Goal: Task Accomplishment & Management: Manage account settings

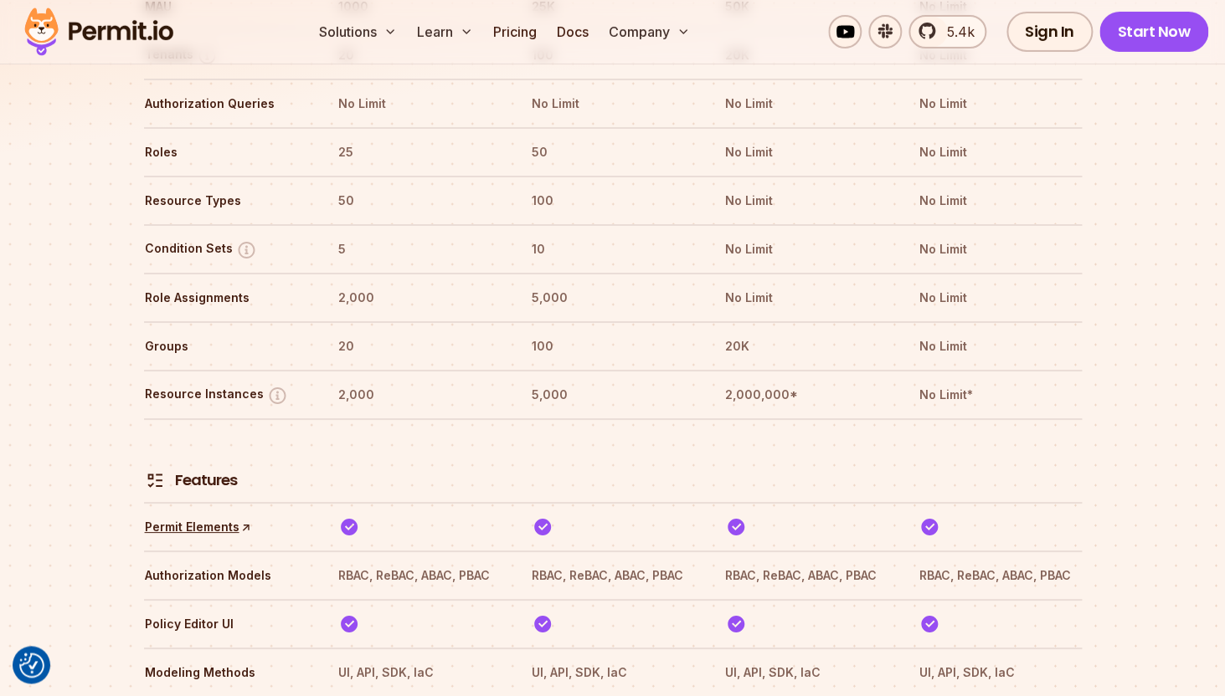
scroll to position [2218, 0]
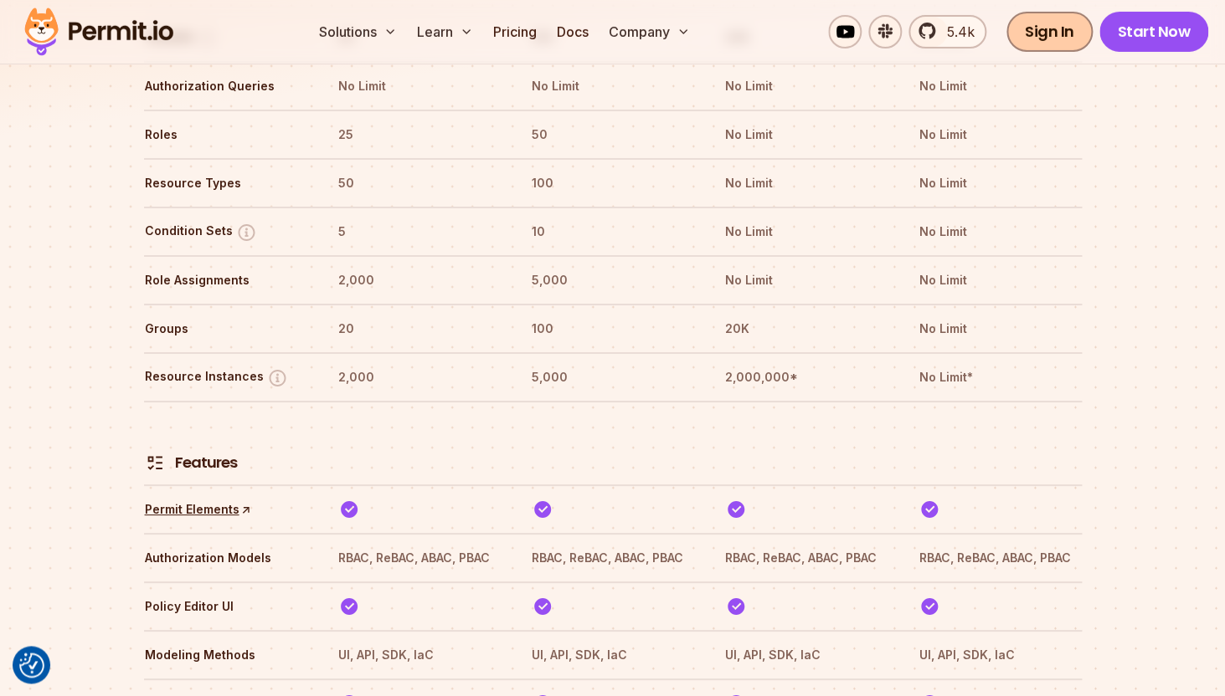
click at [1059, 48] on link "Sign In" at bounding box center [1049, 32] width 86 height 40
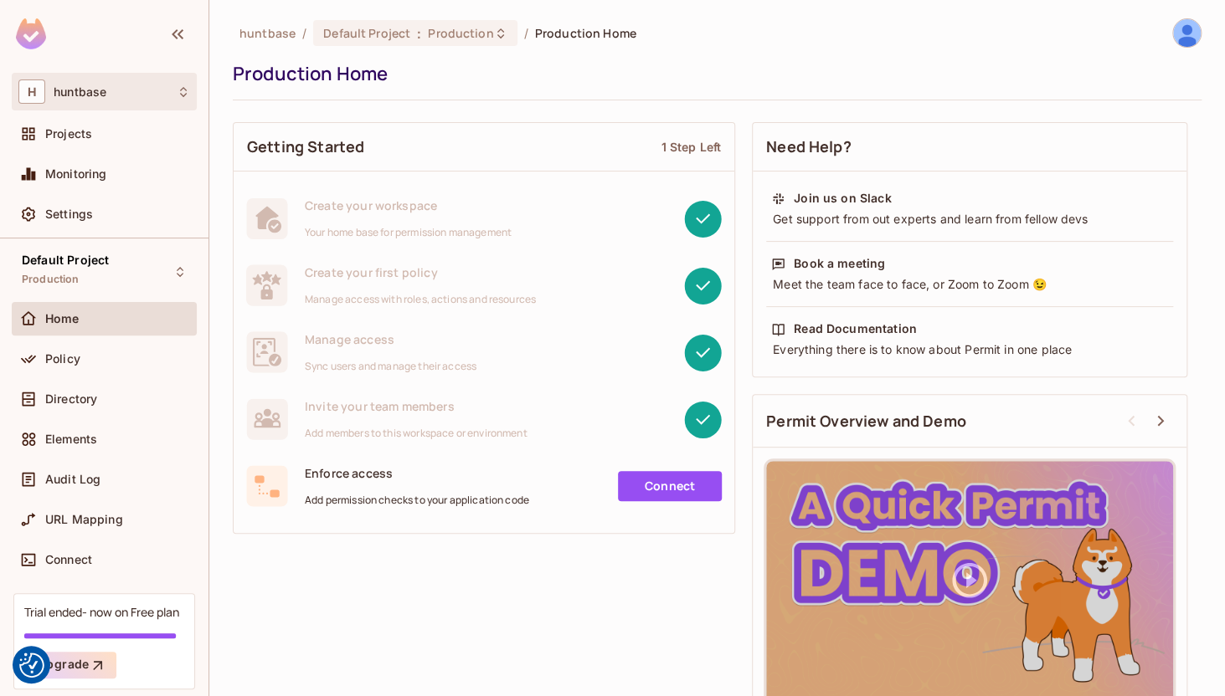
click at [131, 88] on div "H huntbase" at bounding box center [104, 92] width 172 height 24
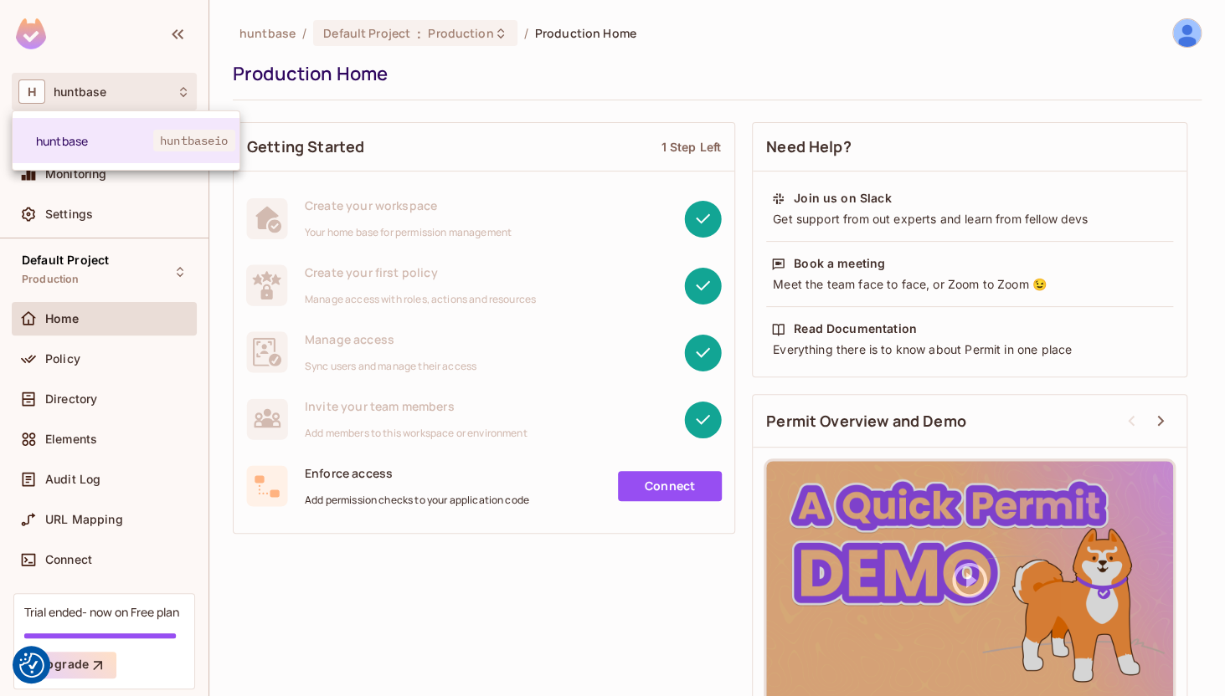
click at [131, 89] on div at bounding box center [612, 348] width 1225 height 696
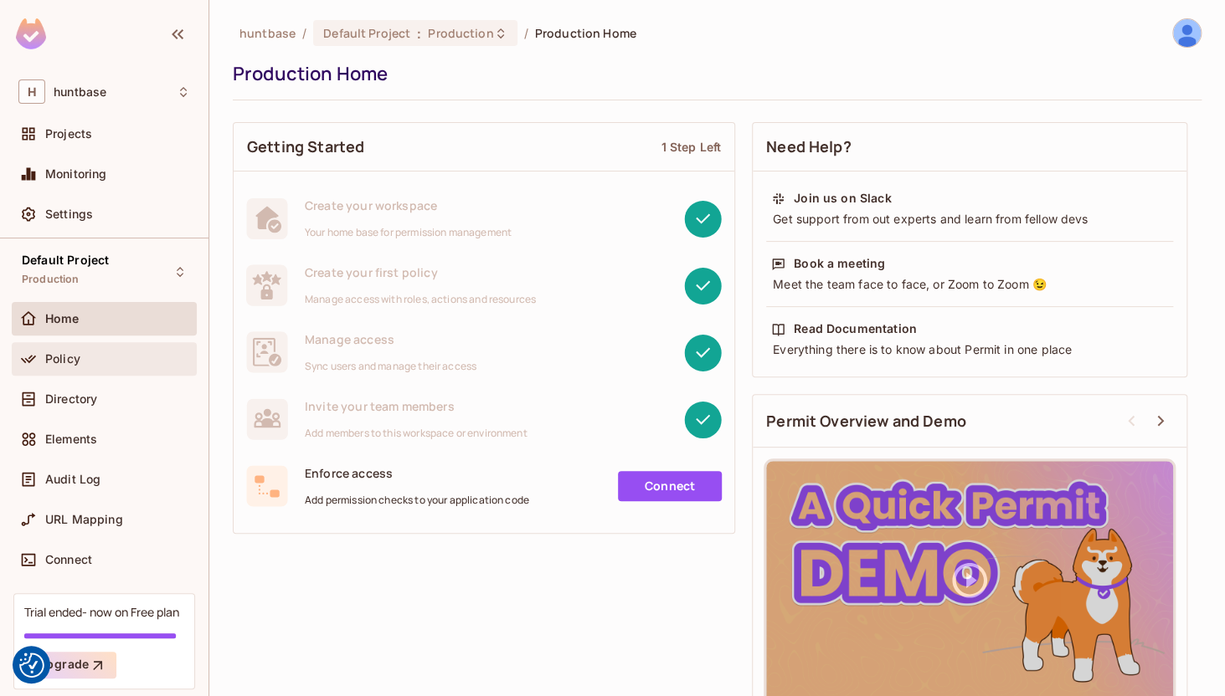
click at [70, 362] on span "Policy" at bounding box center [62, 358] width 35 height 13
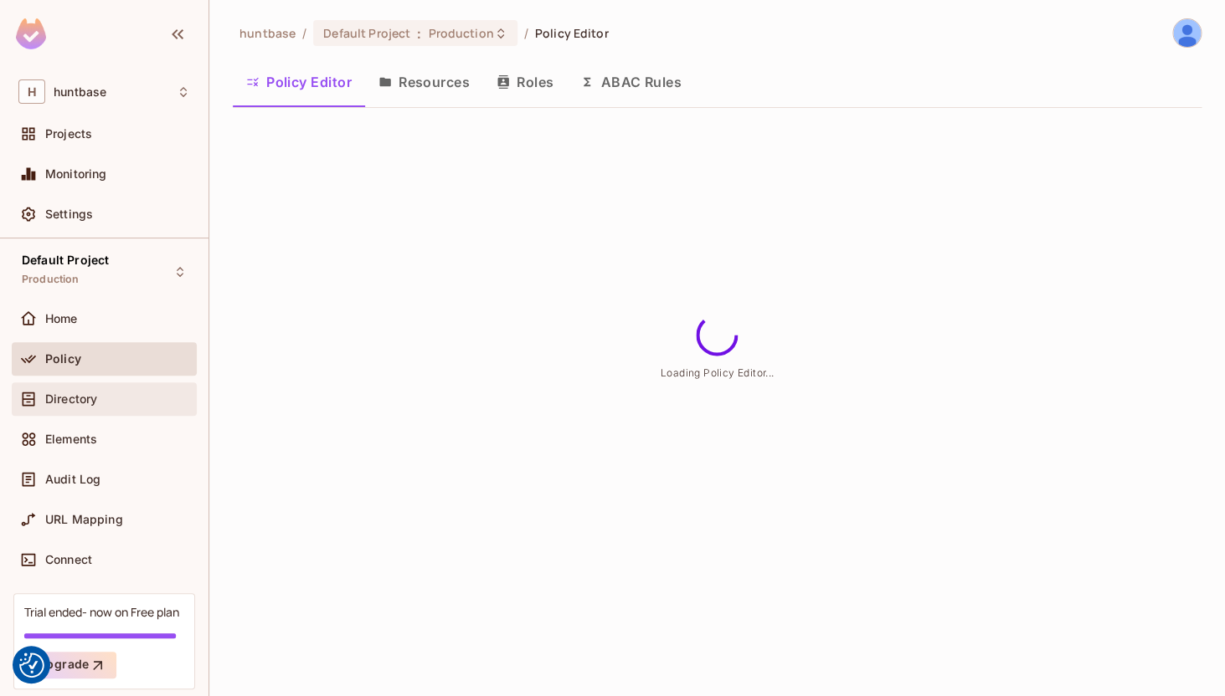
click at [90, 392] on div "Directory" at bounding box center [104, 399] width 172 height 20
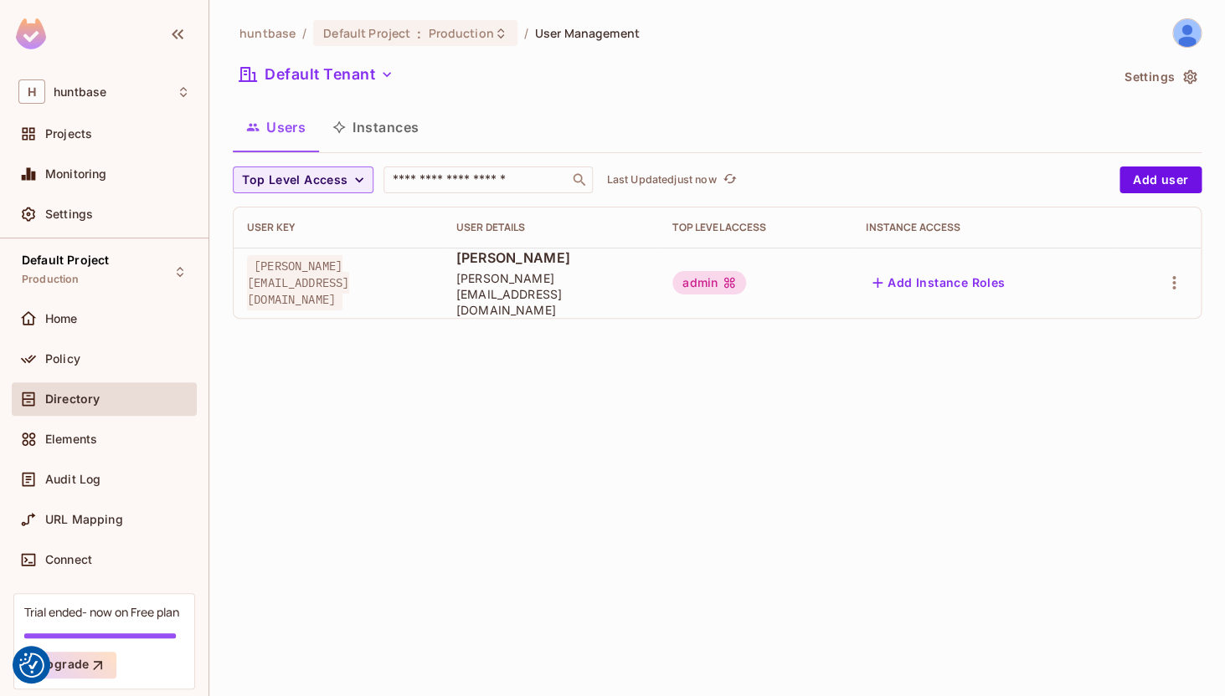
click at [369, 131] on button "Instances" at bounding box center [375, 127] width 113 height 42
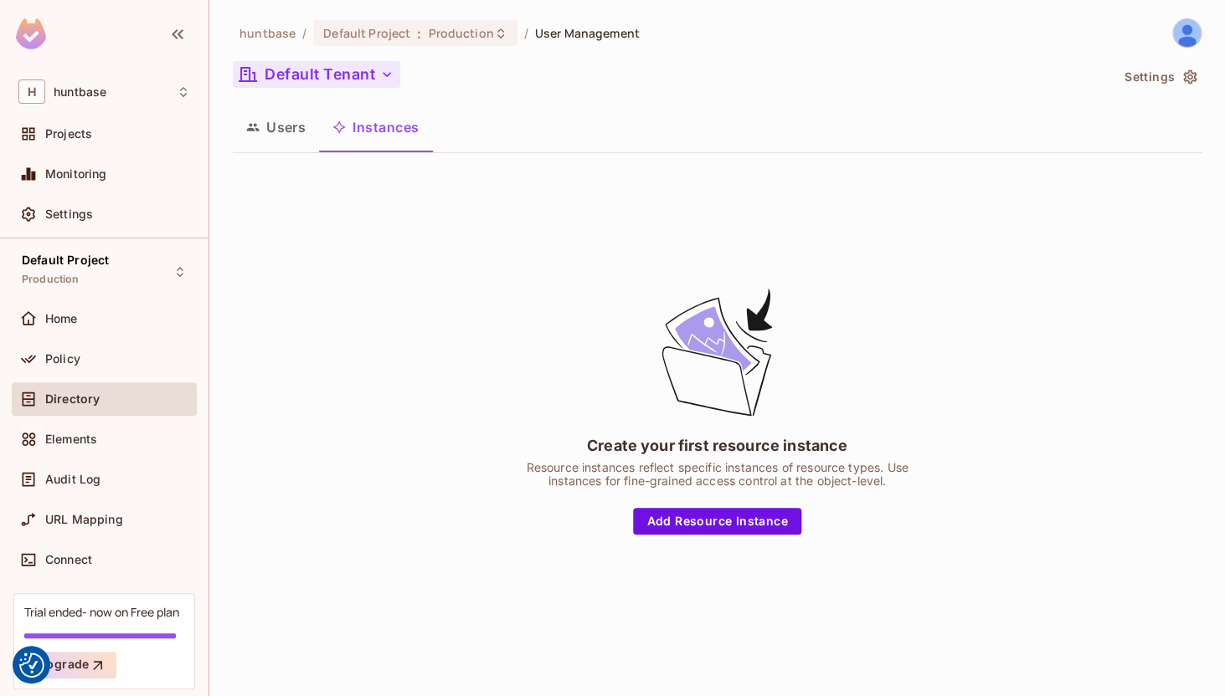
click at [379, 66] on button "Default Tenant" at bounding box center [316, 74] width 167 height 27
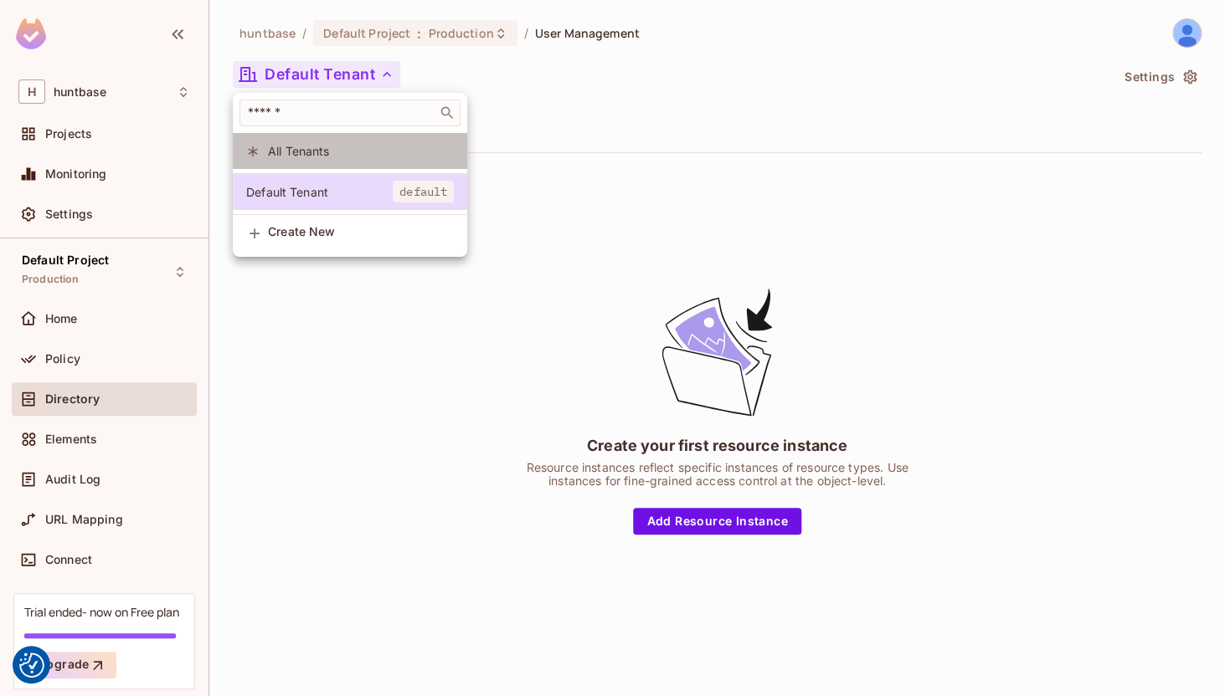
click at [344, 157] on span "All Tenants" at bounding box center [361, 151] width 186 height 16
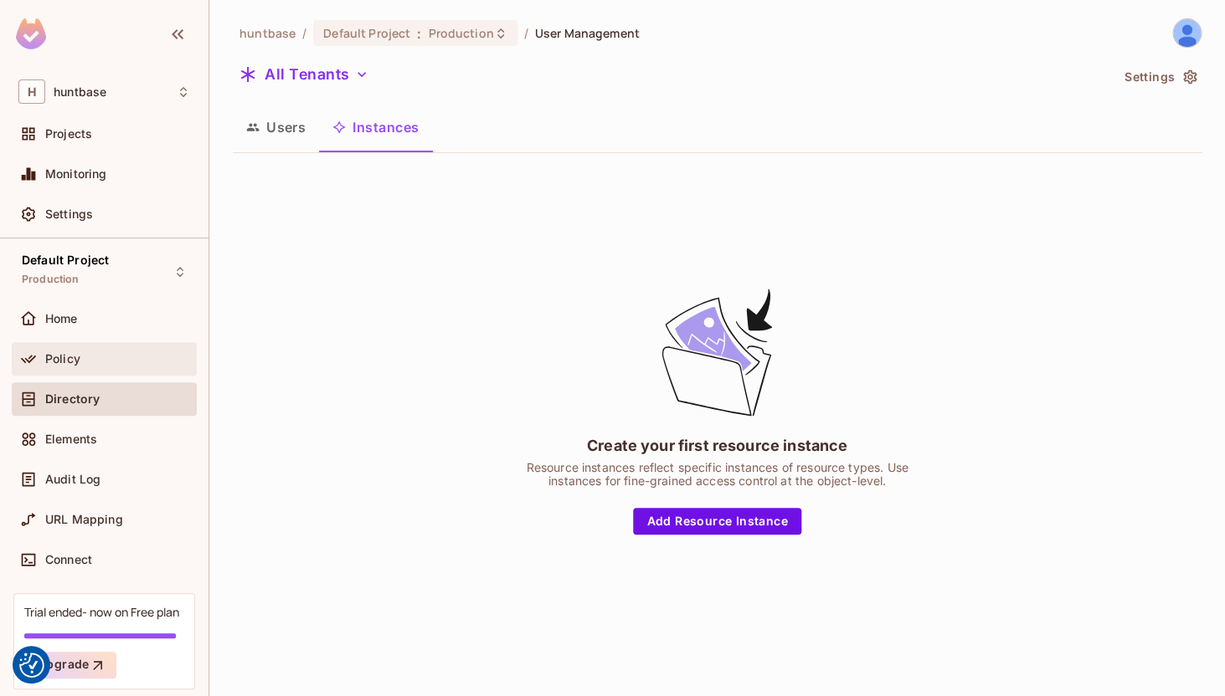
click at [69, 367] on div "Policy" at bounding box center [104, 359] width 172 height 20
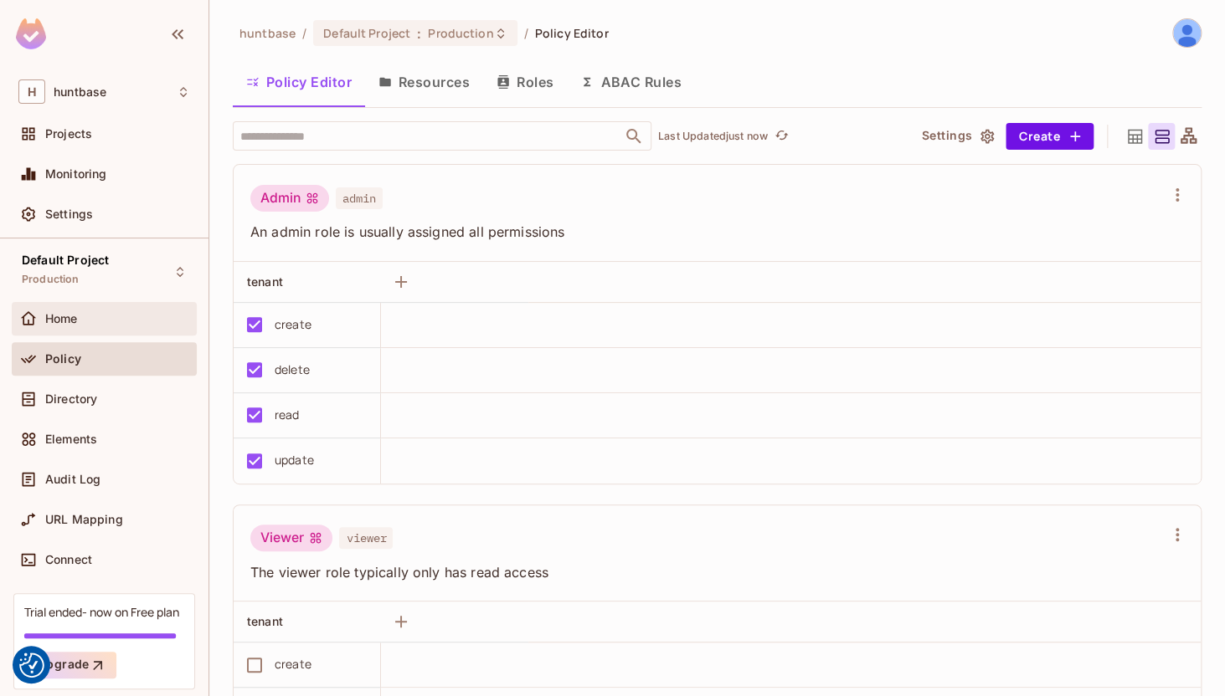
click at [93, 325] on div "Home" at bounding box center [117, 318] width 145 height 13
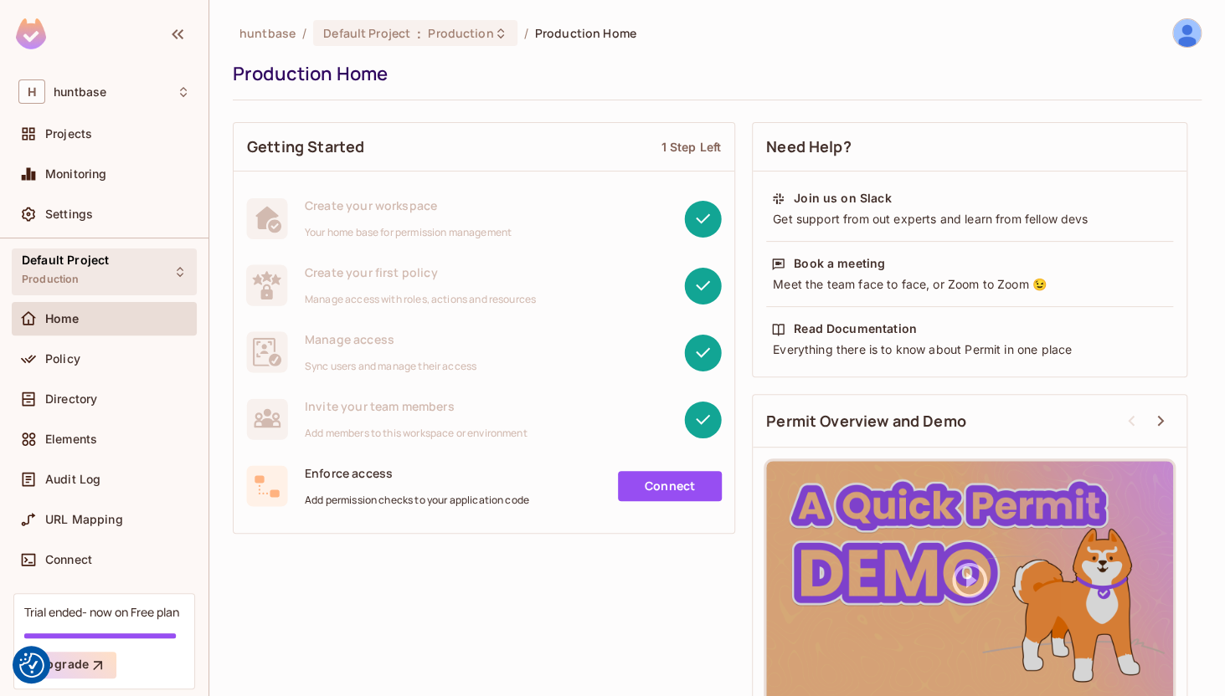
click at [138, 262] on div "Default Project Production" at bounding box center [104, 272] width 185 height 46
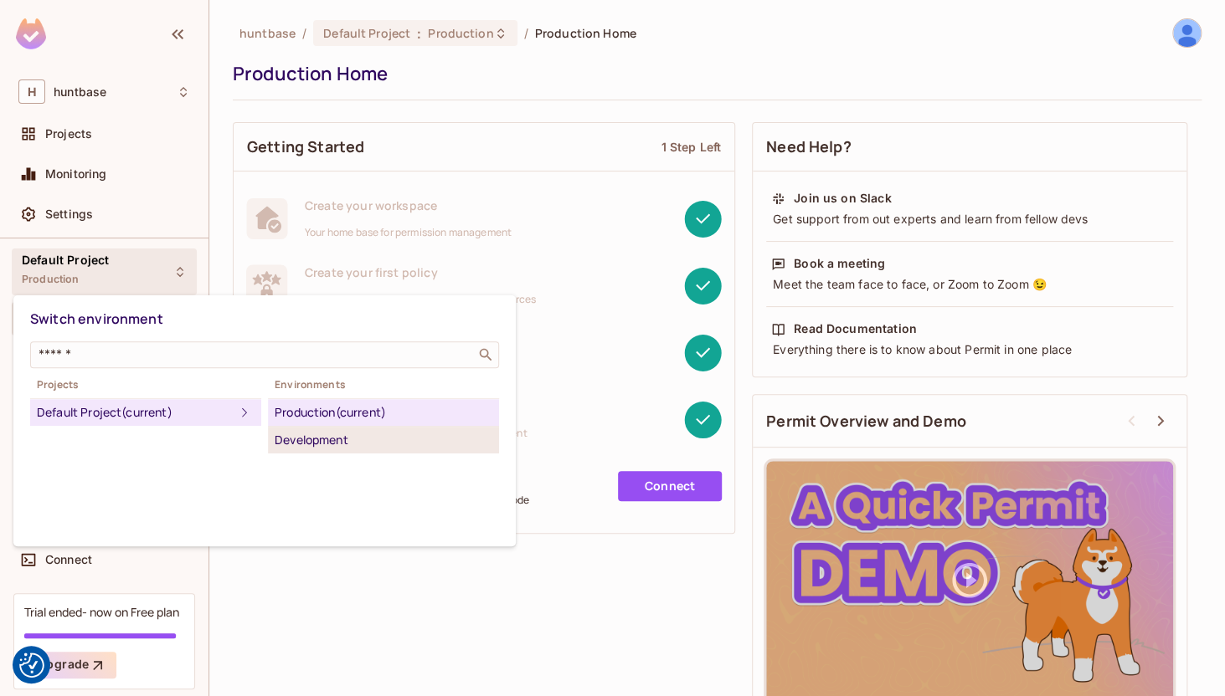
click at [365, 440] on div "Development" at bounding box center [384, 440] width 218 height 20
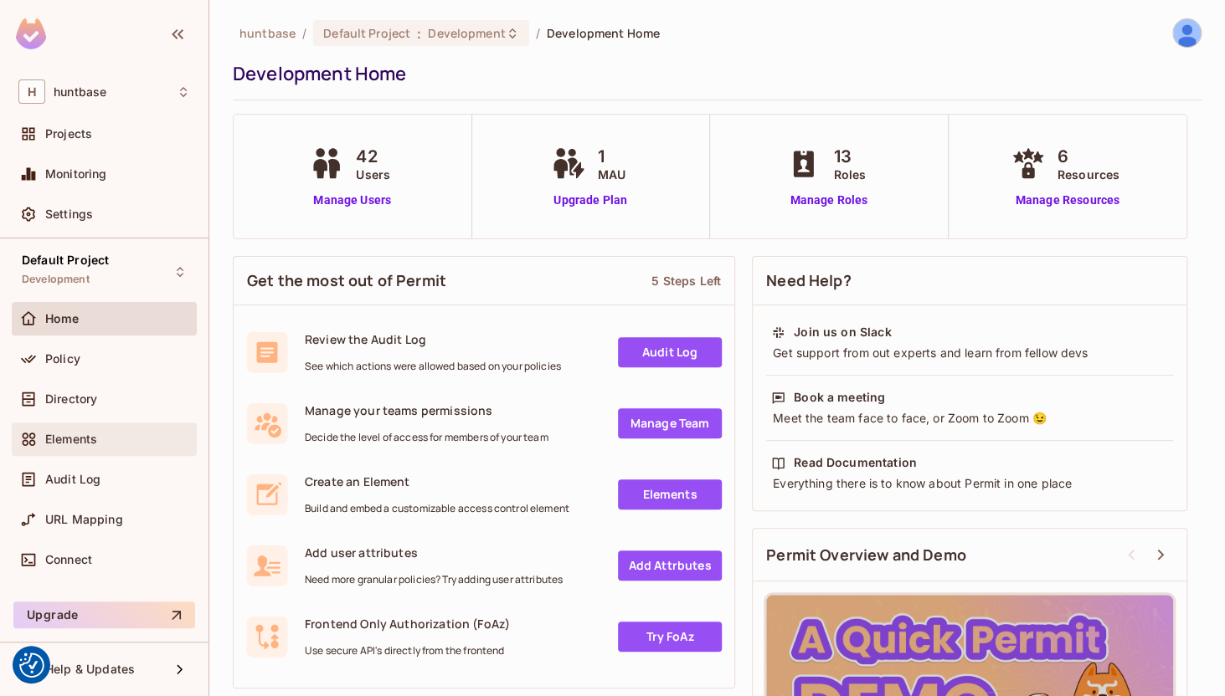
click at [118, 442] on div "Elements" at bounding box center [117, 439] width 145 height 13
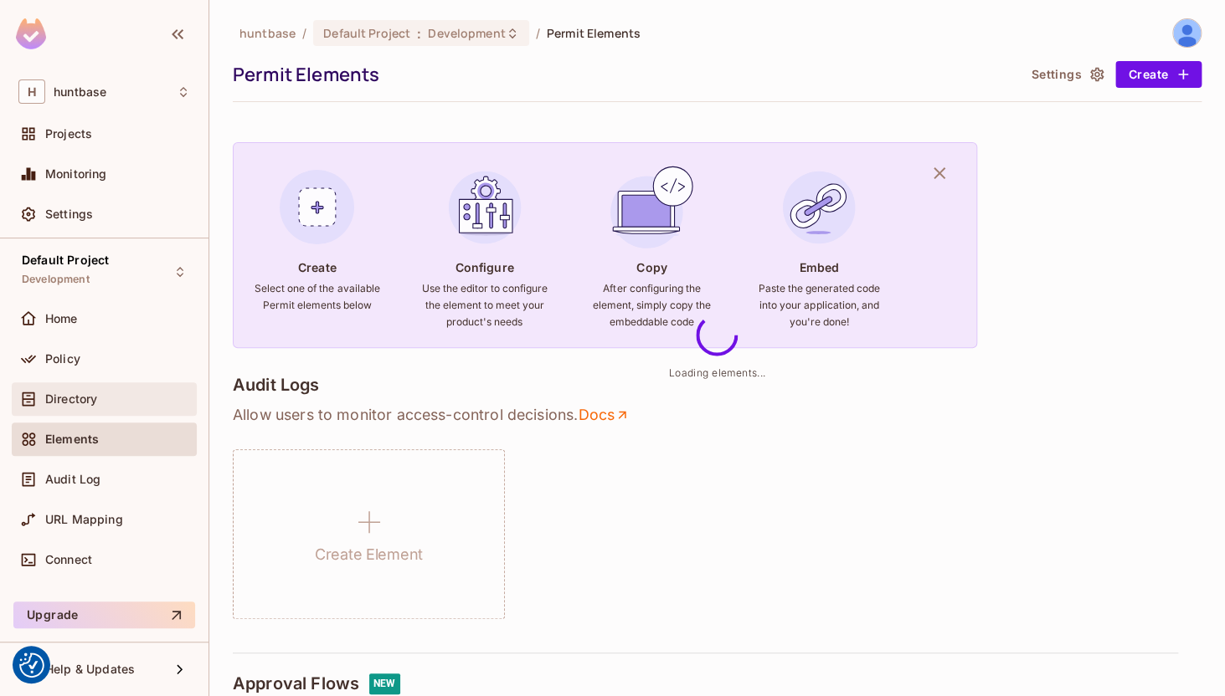
click at [123, 399] on div "Directory" at bounding box center [117, 399] width 145 height 13
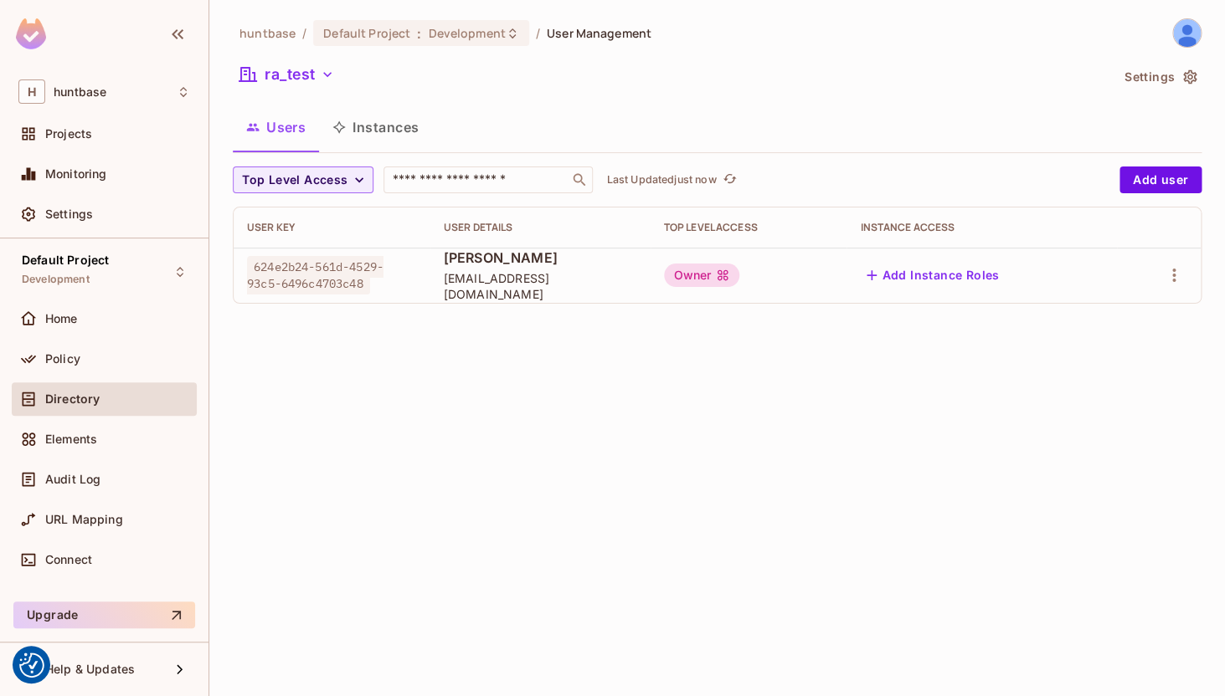
click at [391, 130] on button "Instances" at bounding box center [375, 127] width 113 height 42
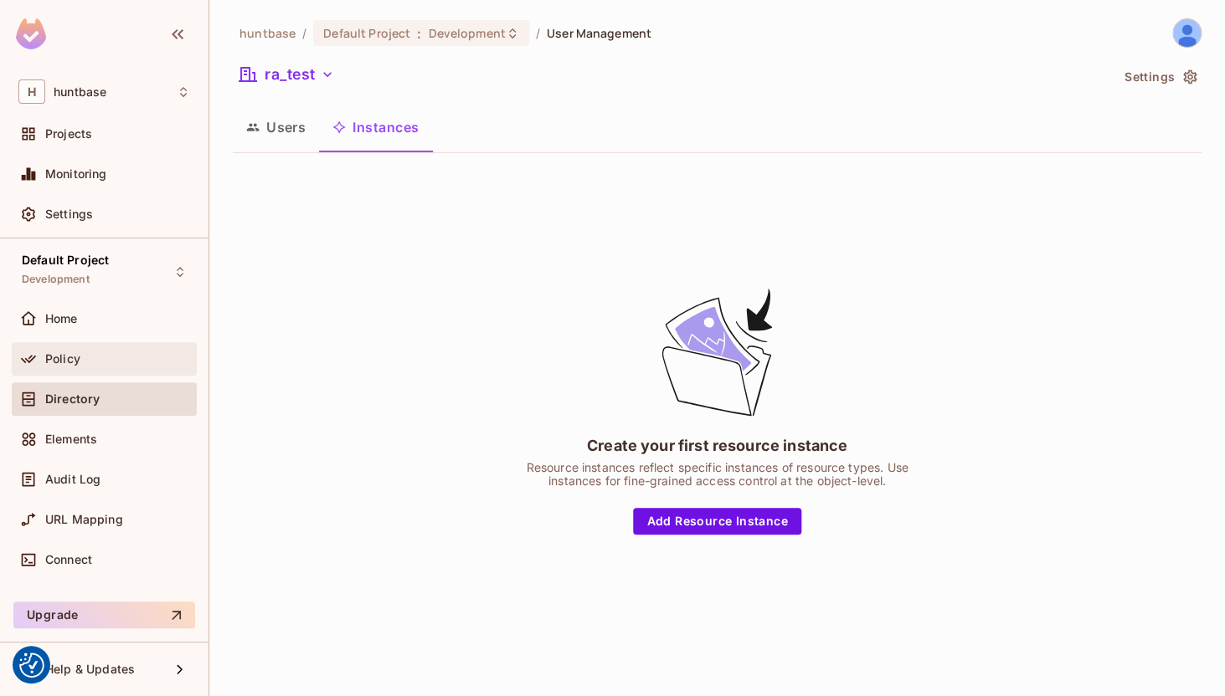
click at [115, 362] on div "Policy" at bounding box center [117, 358] width 145 height 13
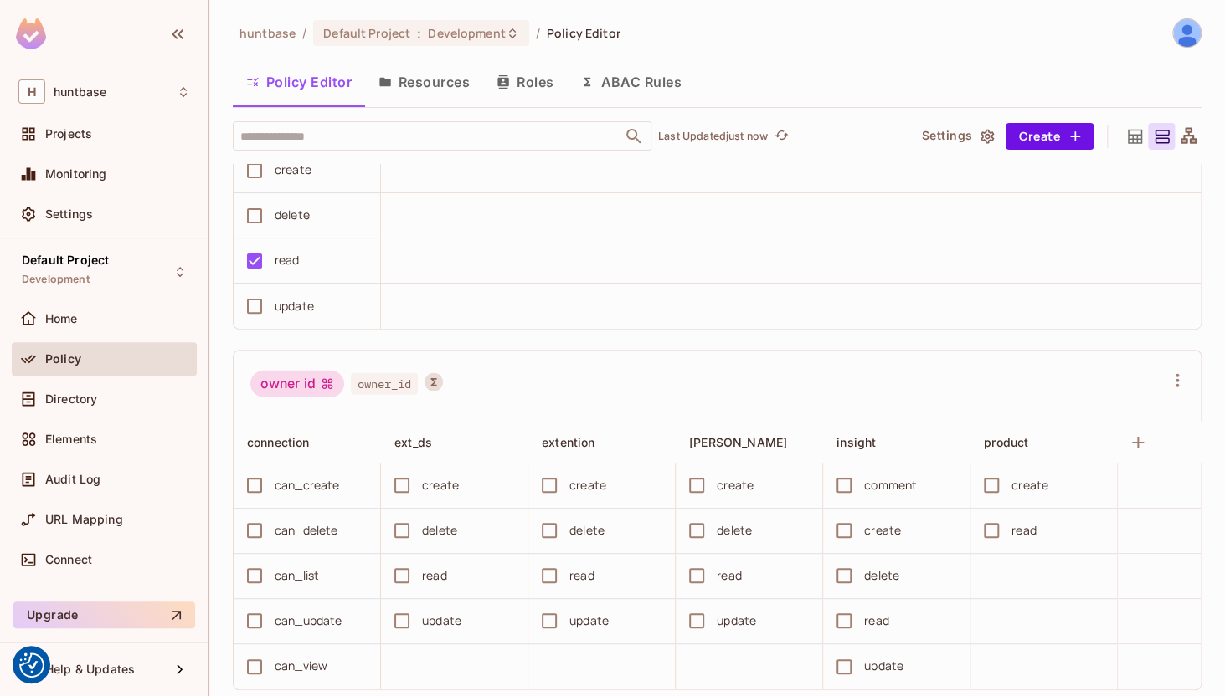
scroll to position [42, 0]
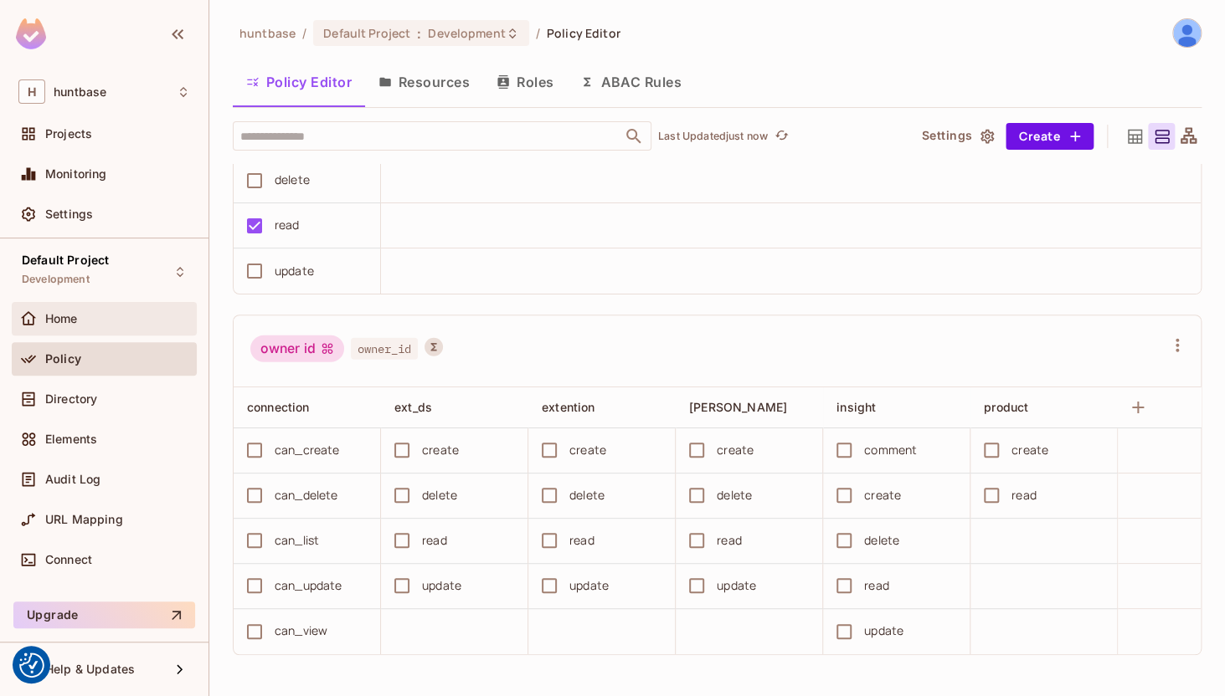
click at [95, 310] on div "Home" at bounding box center [104, 319] width 172 height 20
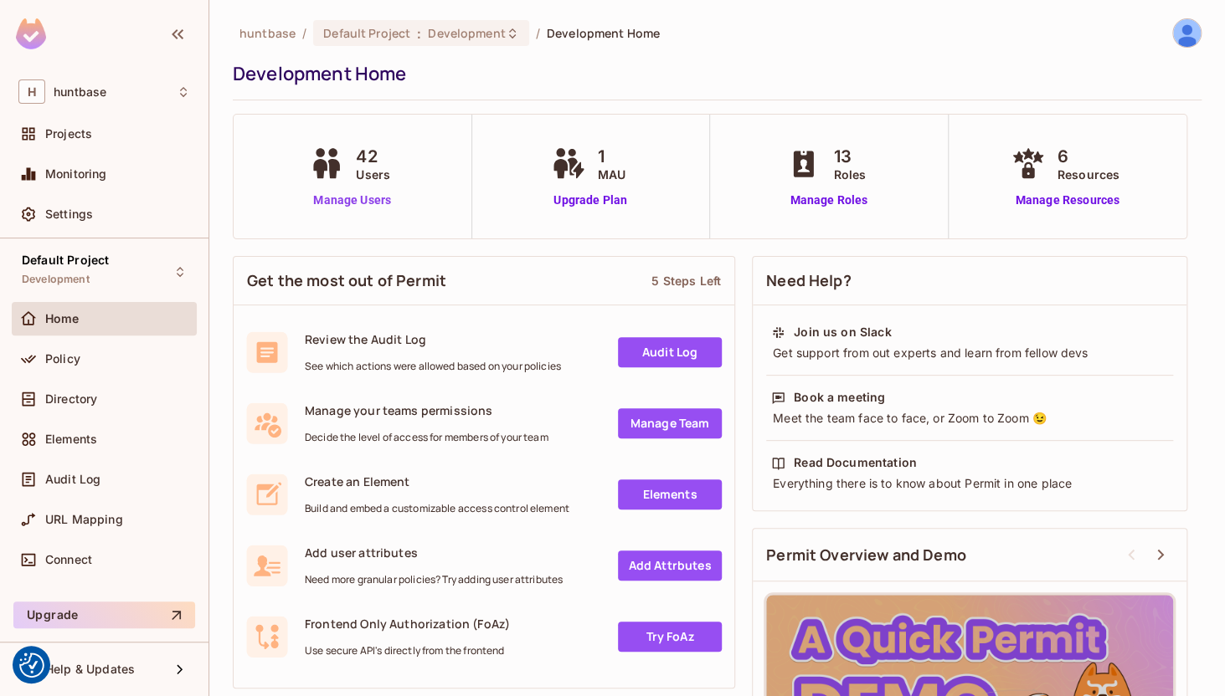
click at [372, 198] on link "Manage Users" at bounding box center [352, 201] width 93 height 18
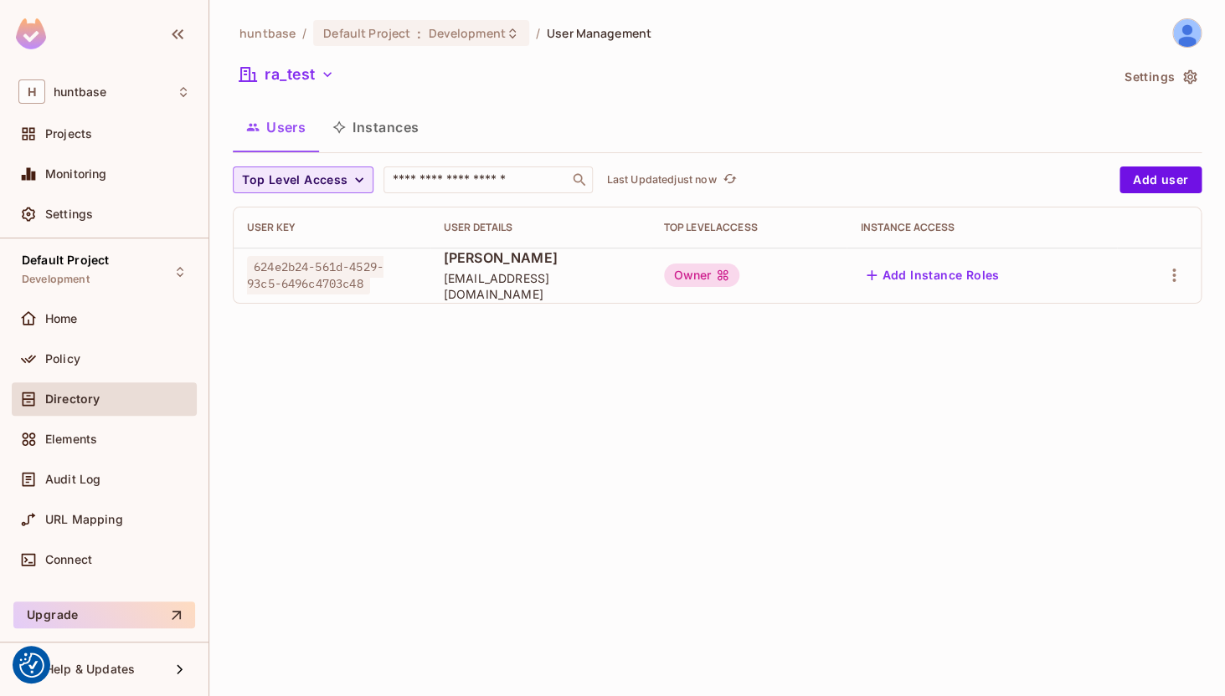
click at [352, 182] on icon "button" at bounding box center [359, 180] width 17 height 17
click at [275, 324] on span "User" at bounding box center [274, 326] width 57 height 16
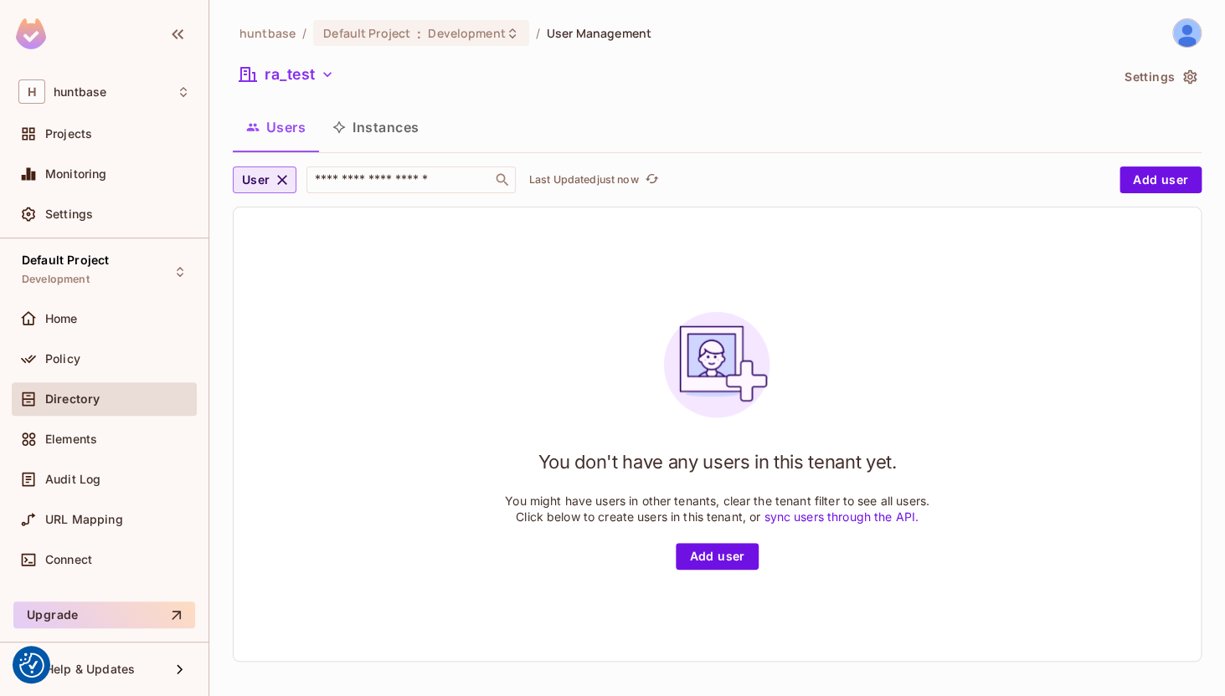
click at [284, 183] on icon "button" at bounding box center [282, 180] width 17 height 17
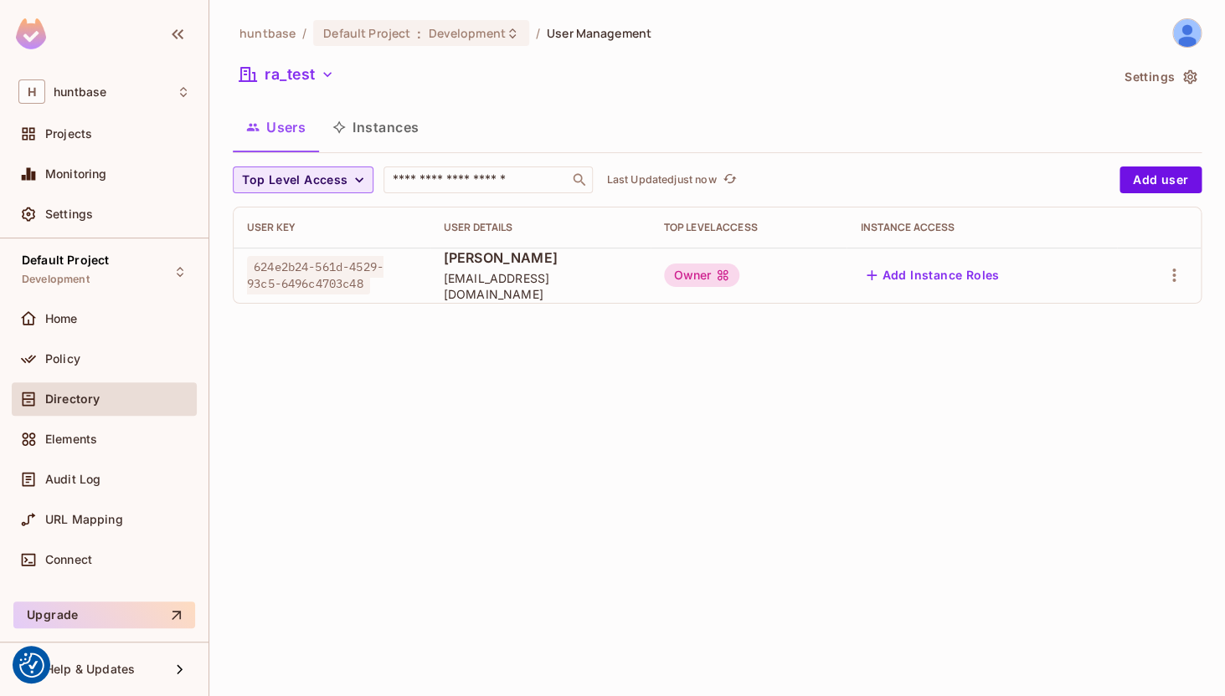
click at [306, 177] on span "Top Level Access" at bounding box center [294, 180] width 105 height 21
click at [274, 275] on li "Owner" at bounding box center [275, 290] width 84 height 36
click at [280, 180] on span "Owner" at bounding box center [262, 180] width 40 height 21
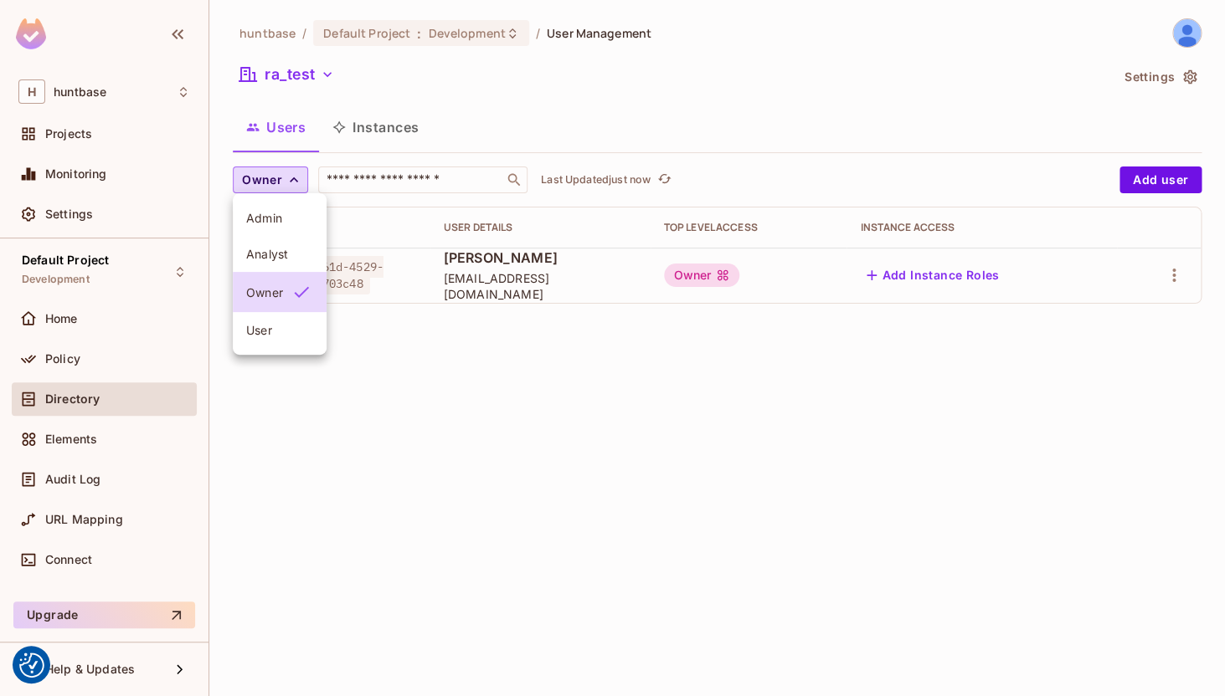
click at [271, 252] on span "Analyst" at bounding box center [279, 254] width 67 height 16
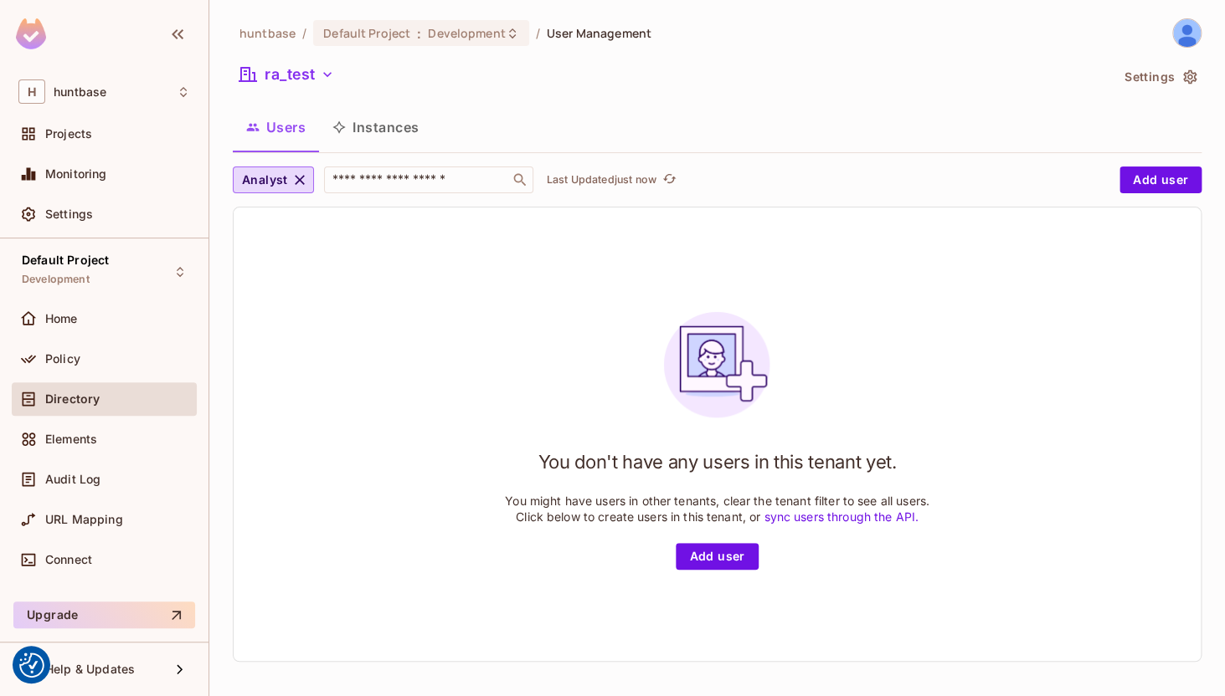
click at [367, 126] on button "Instances" at bounding box center [375, 127] width 113 height 42
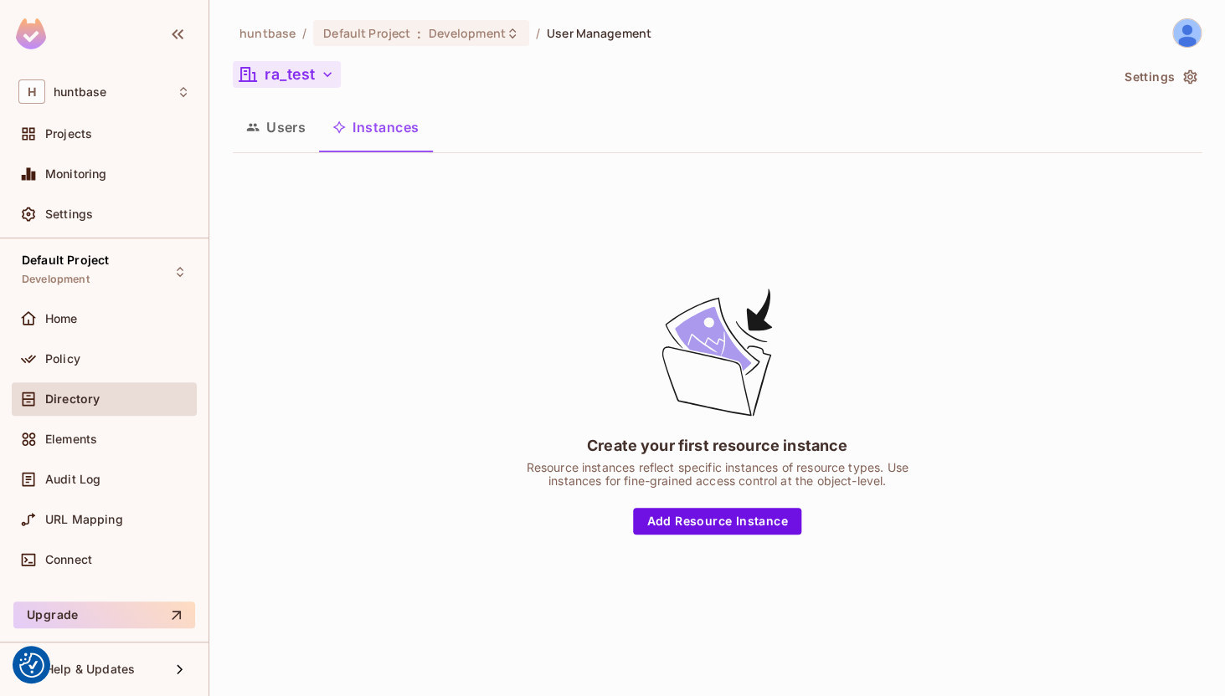
click at [317, 62] on button "ra_test" at bounding box center [287, 74] width 108 height 27
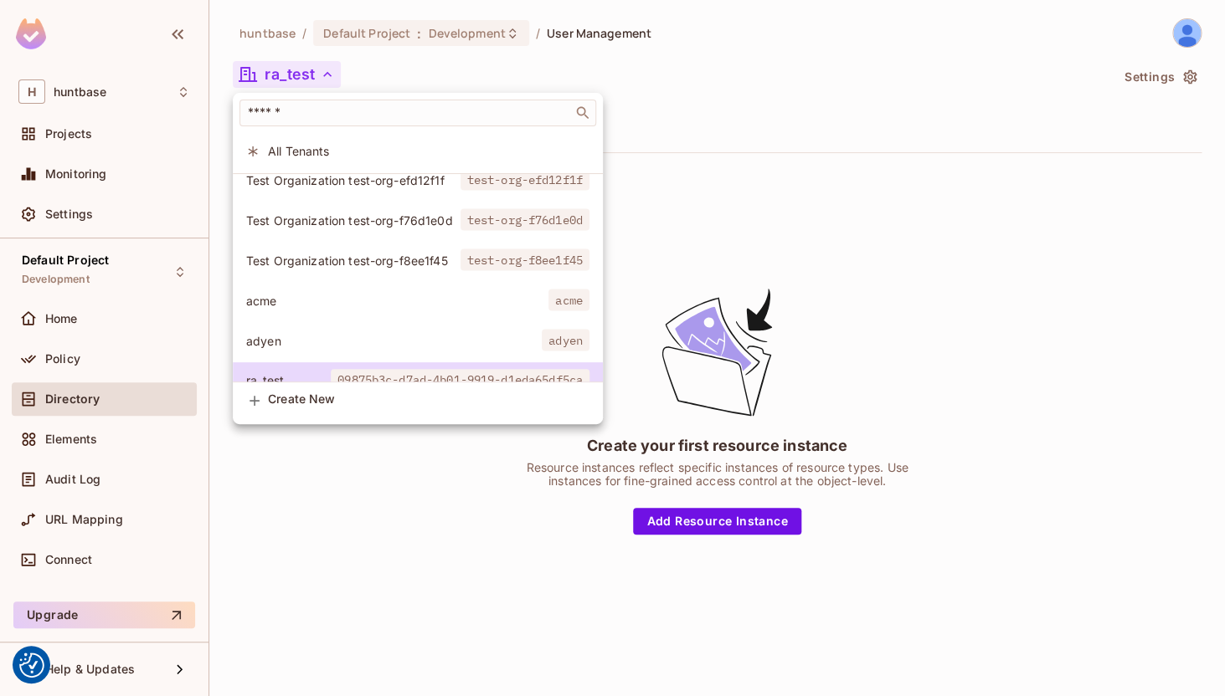
scroll to position [1396, 0]
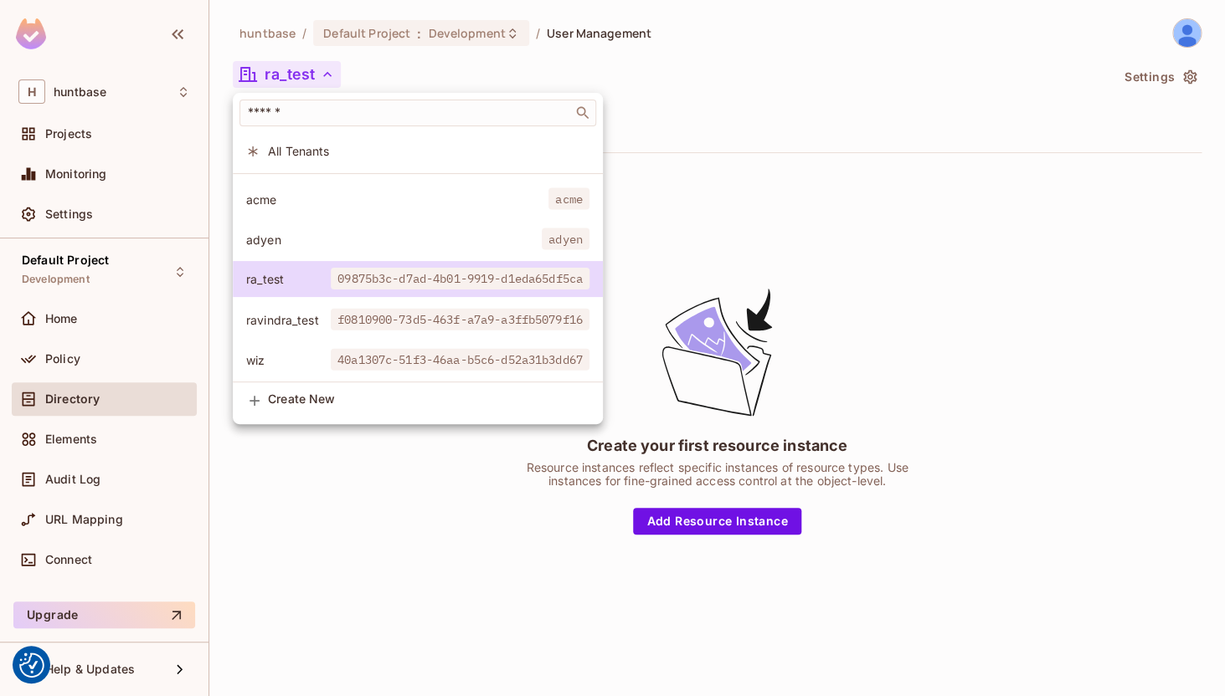
click at [717, 103] on div at bounding box center [612, 348] width 1225 height 696
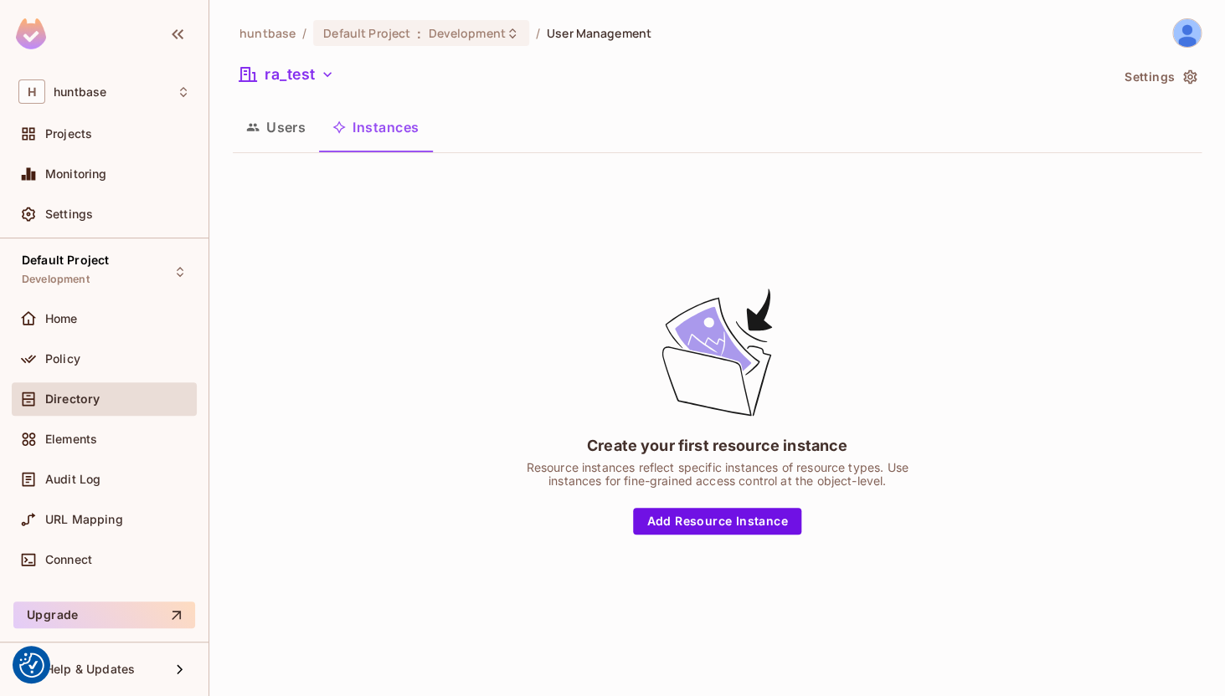
click at [330, 126] on button "Instances" at bounding box center [375, 127] width 113 height 42
click at [260, 136] on button "Users" at bounding box center [276, 127] width 86 height 42
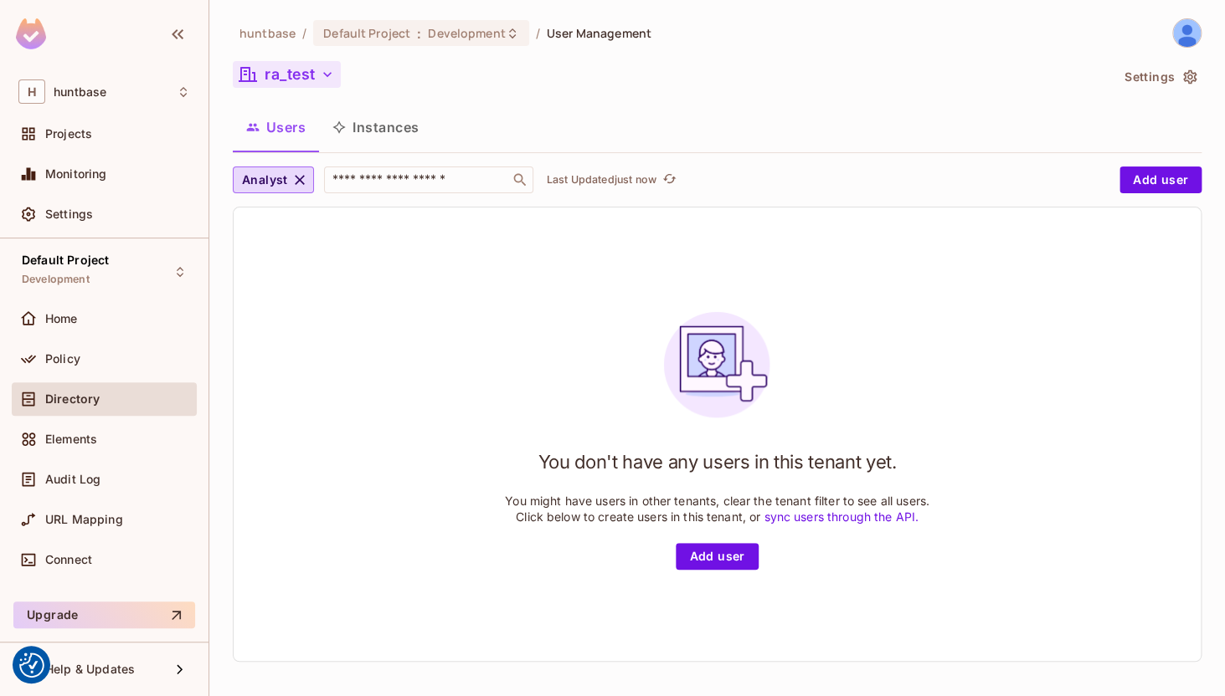
click at [291, 83] on button "ra_test" at bounding box center [287, 74] width 108 height 27
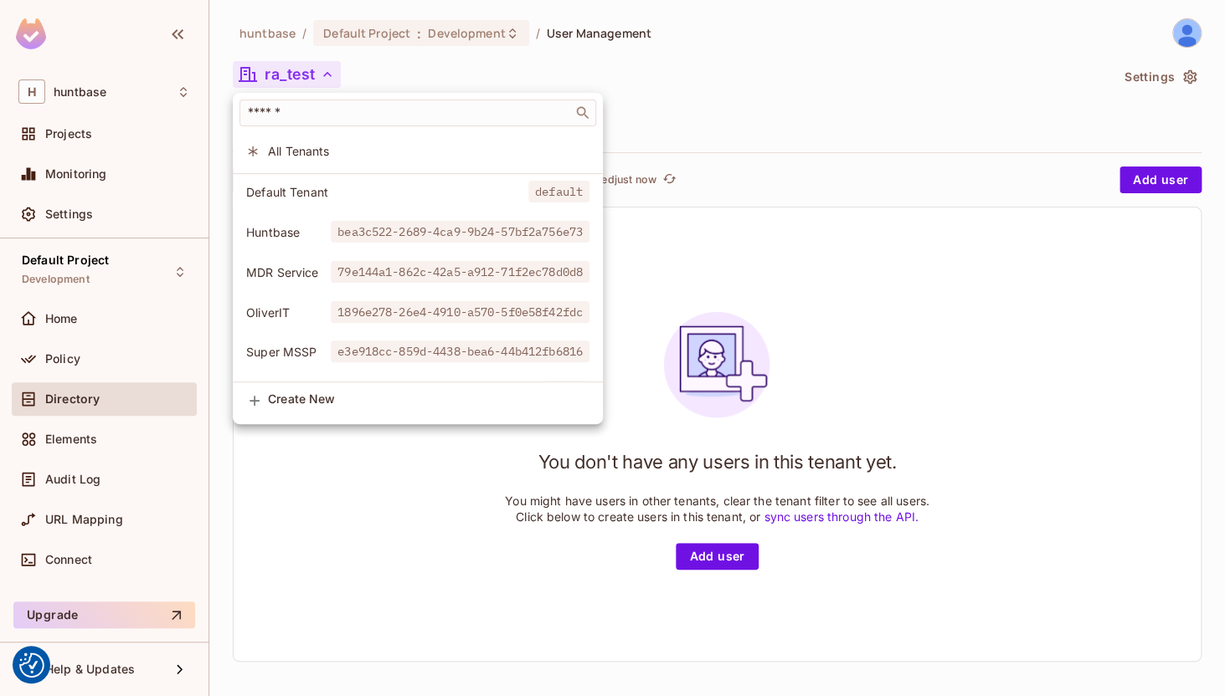
click at [707, 144] on div at bounding box center [612, 348] width 1225 height 696
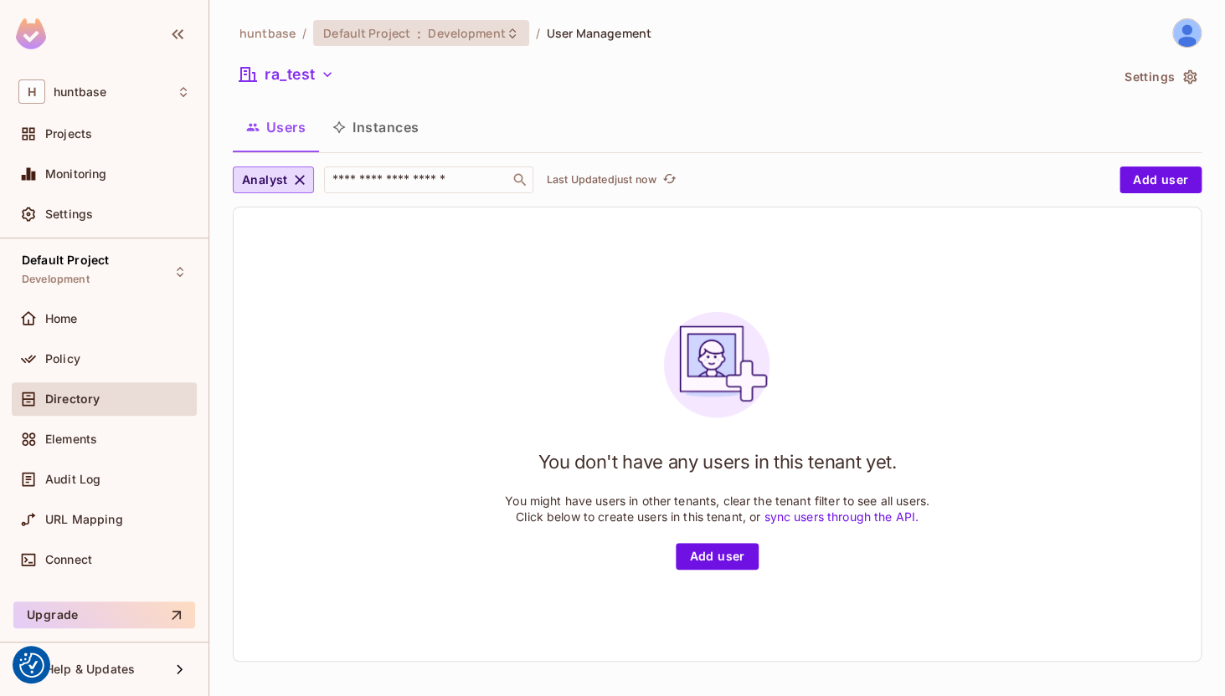
click at [416, 38] on span ":" at bounding box center [419, 33] width 6 height 13
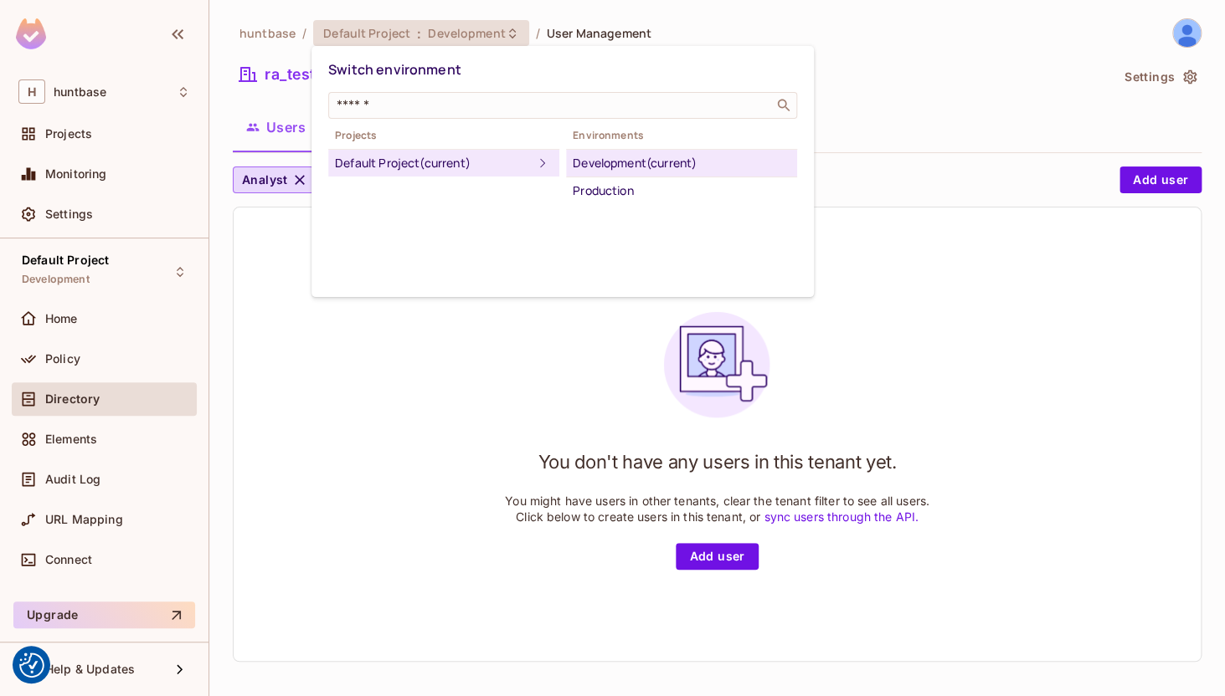
click at [357, 321] on div at bounding box center [612, 348] width 1225 height 696
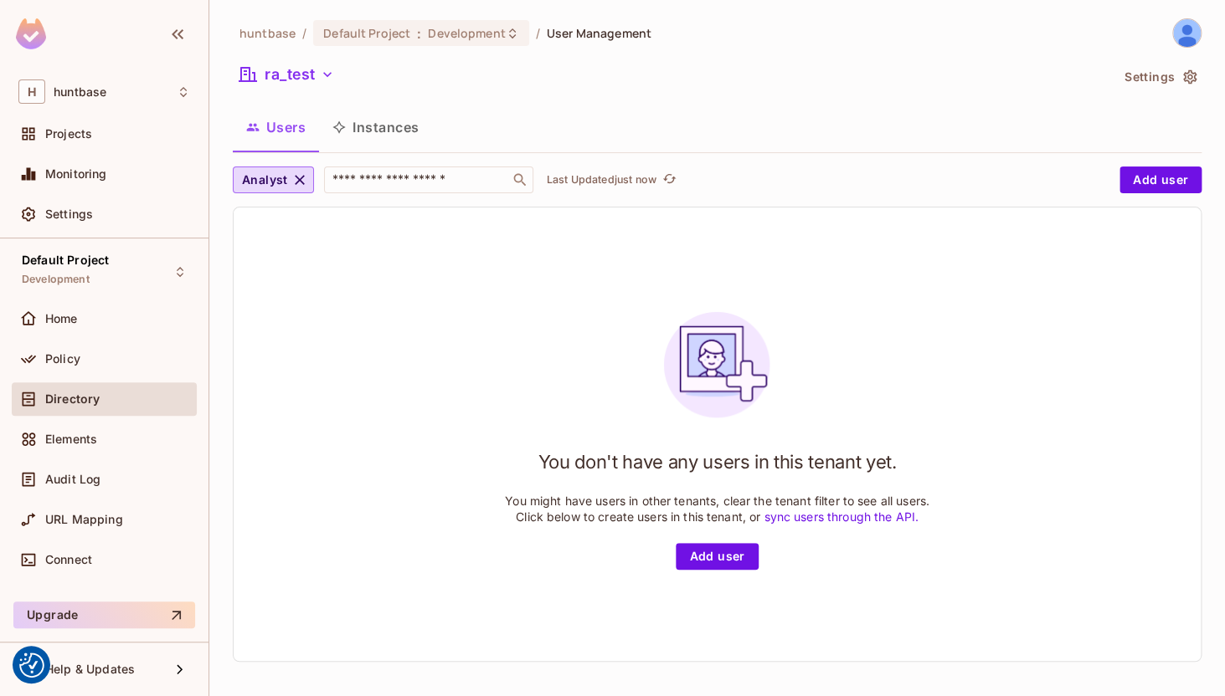
click at [116, 398] on div "Directory" at bounding box center [117, 399] width 145 height 13
click at [378, 123] on button "Instances" at bounding box center [375, 127] width 113 height 42
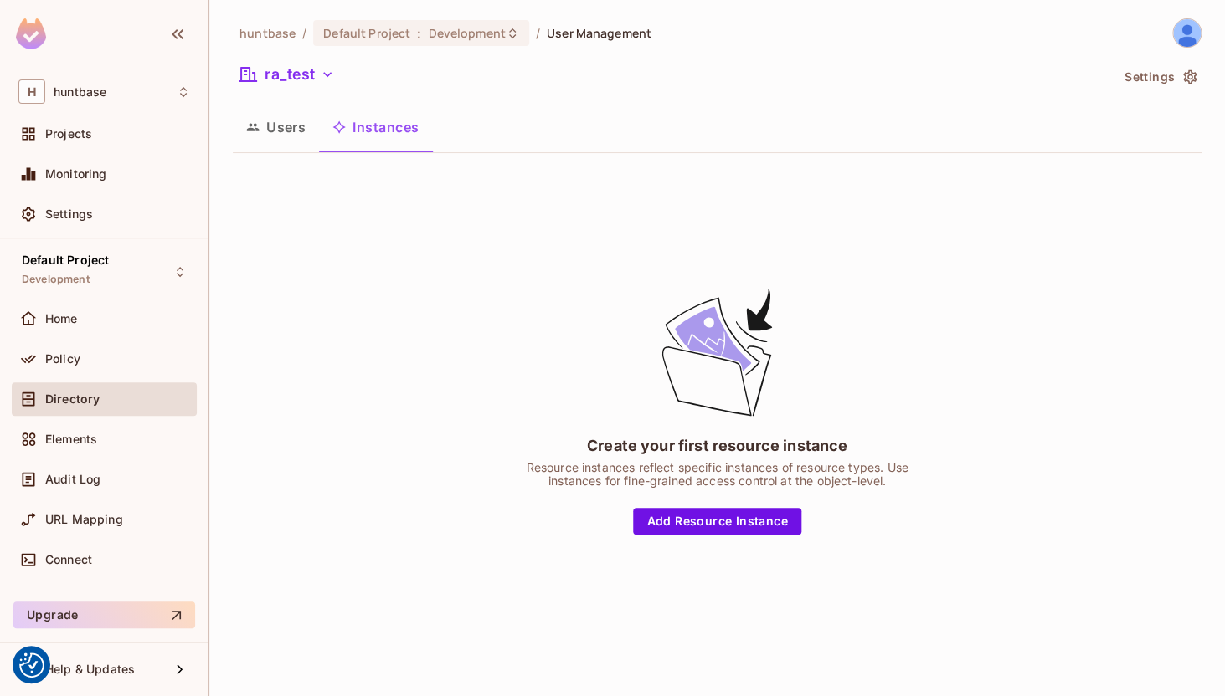
click at [286, 135] on button "Users" at bounding box center [276, 127] width 86 height 42
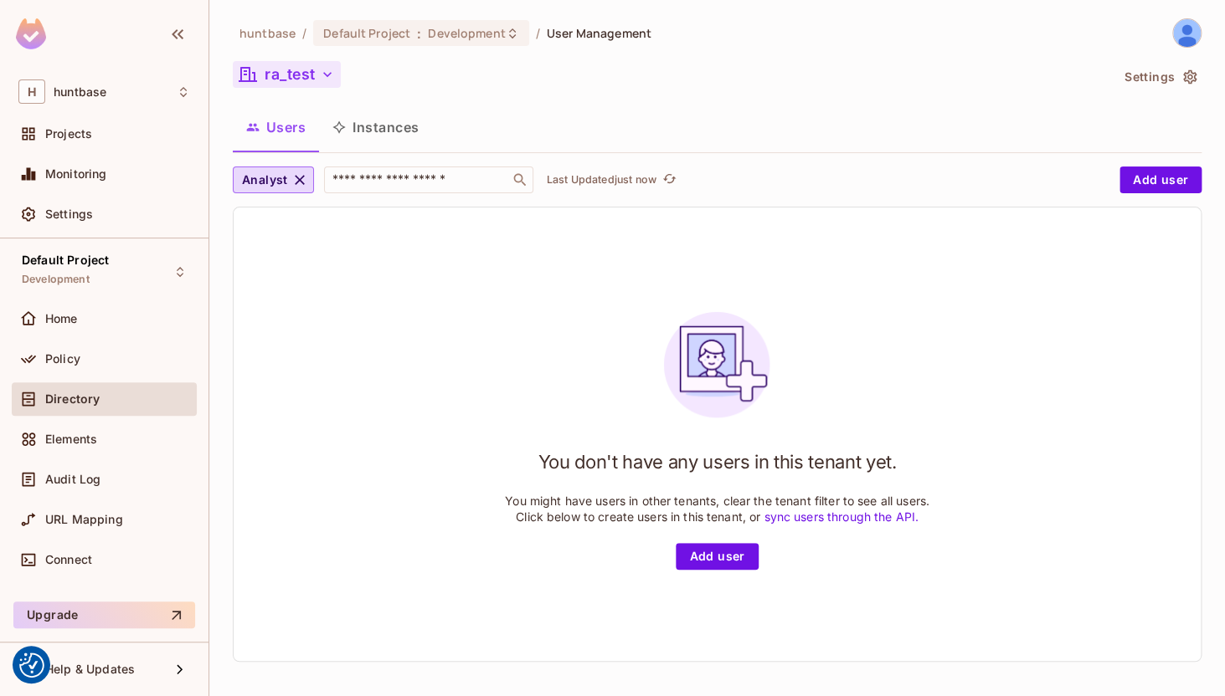
click at [315, 65] on button "ra_test" at bounding box center [287, 74] width 108 height 27
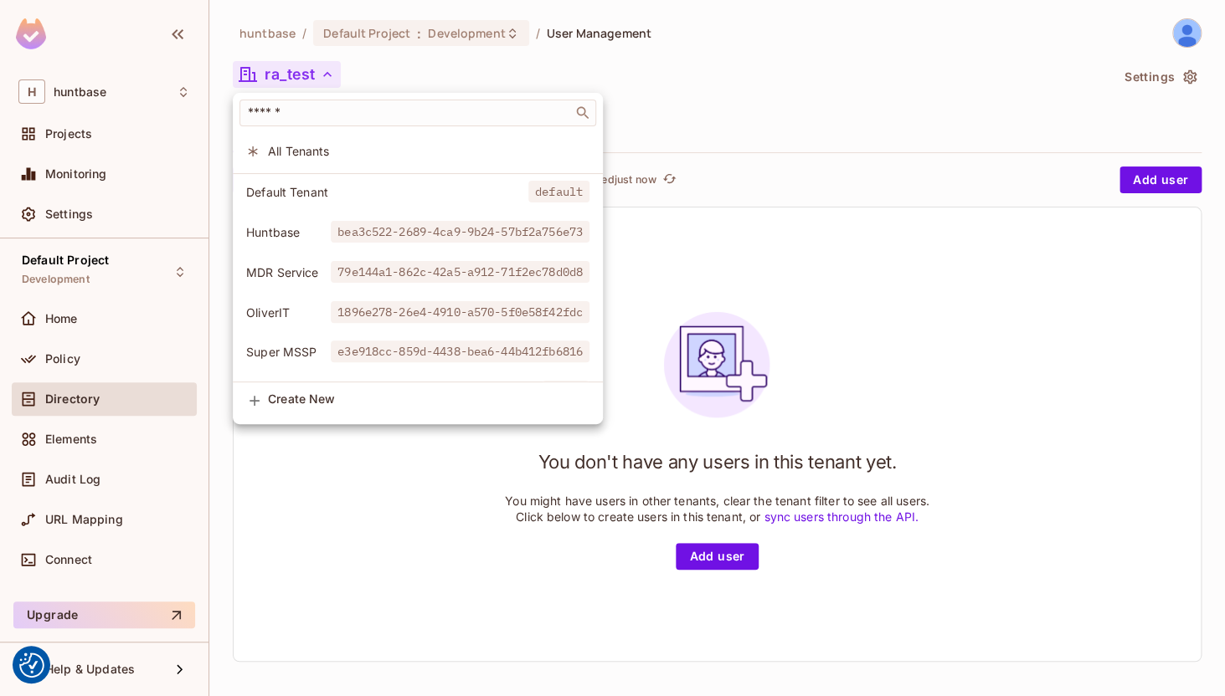
click at [686, 76] on div at bounding box center [612, 348] width 1225 height 696
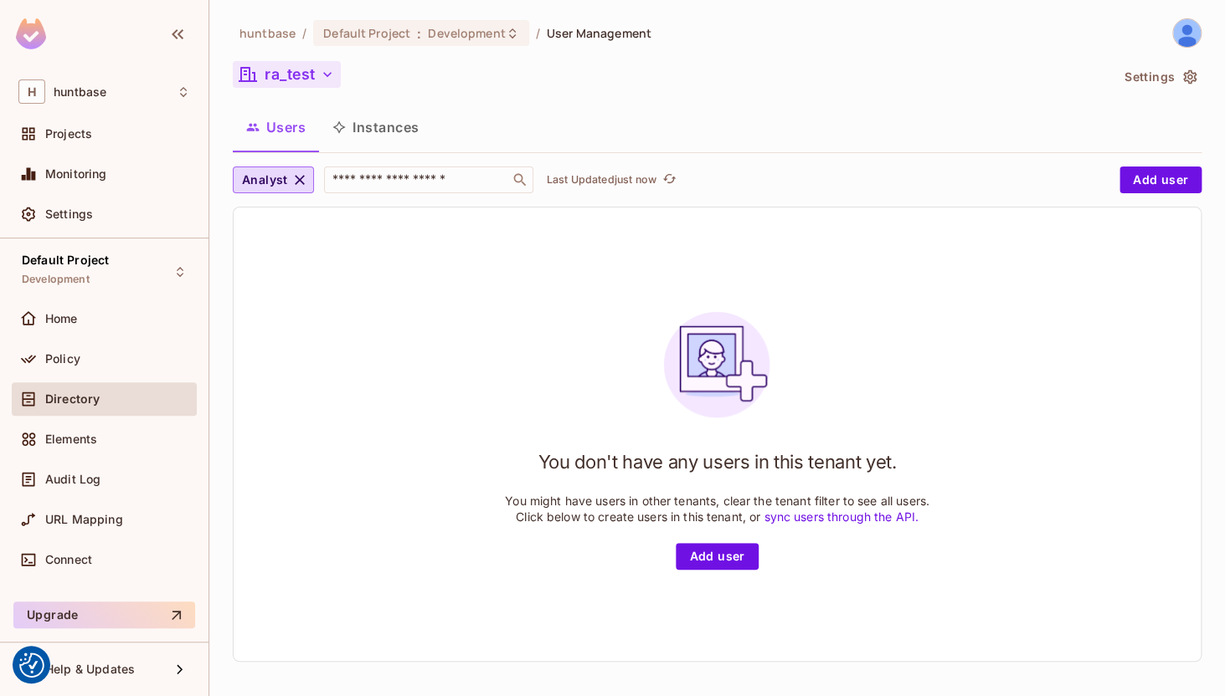
click at [313, 62] on button "ra_test" at bounding box center [287, 74] width 108 height 27
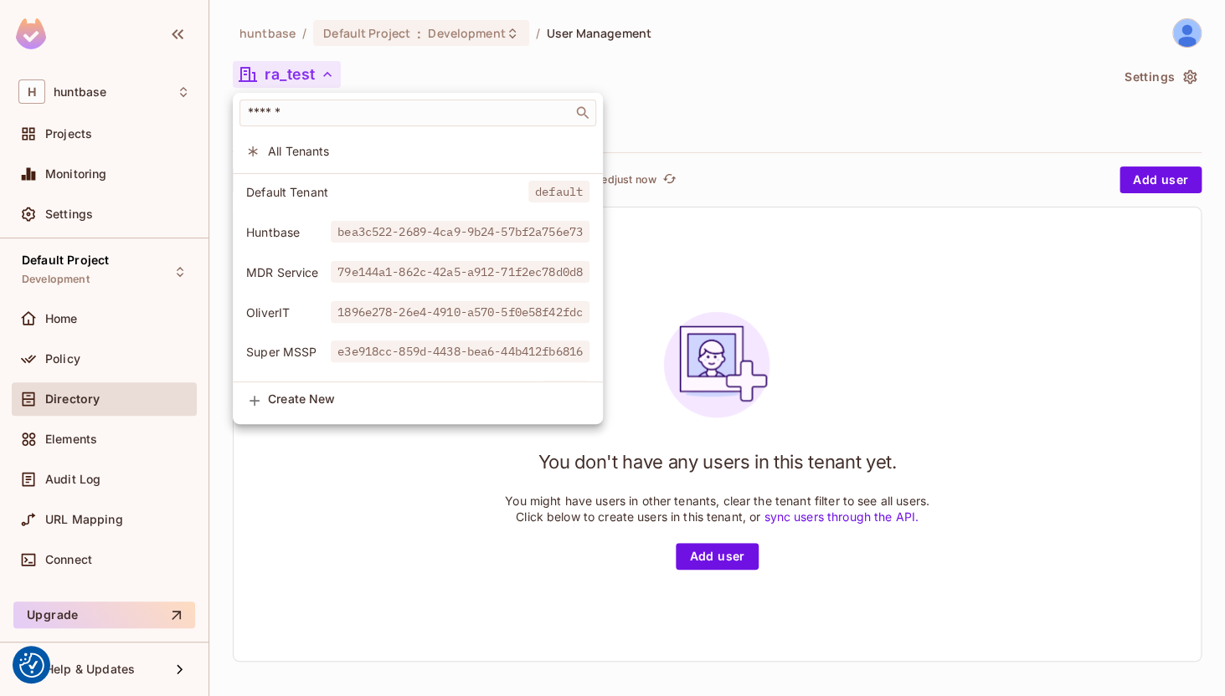
click at [308, 166] on li "All Tenants" at bounding box center [418, 151] width 370 height 36
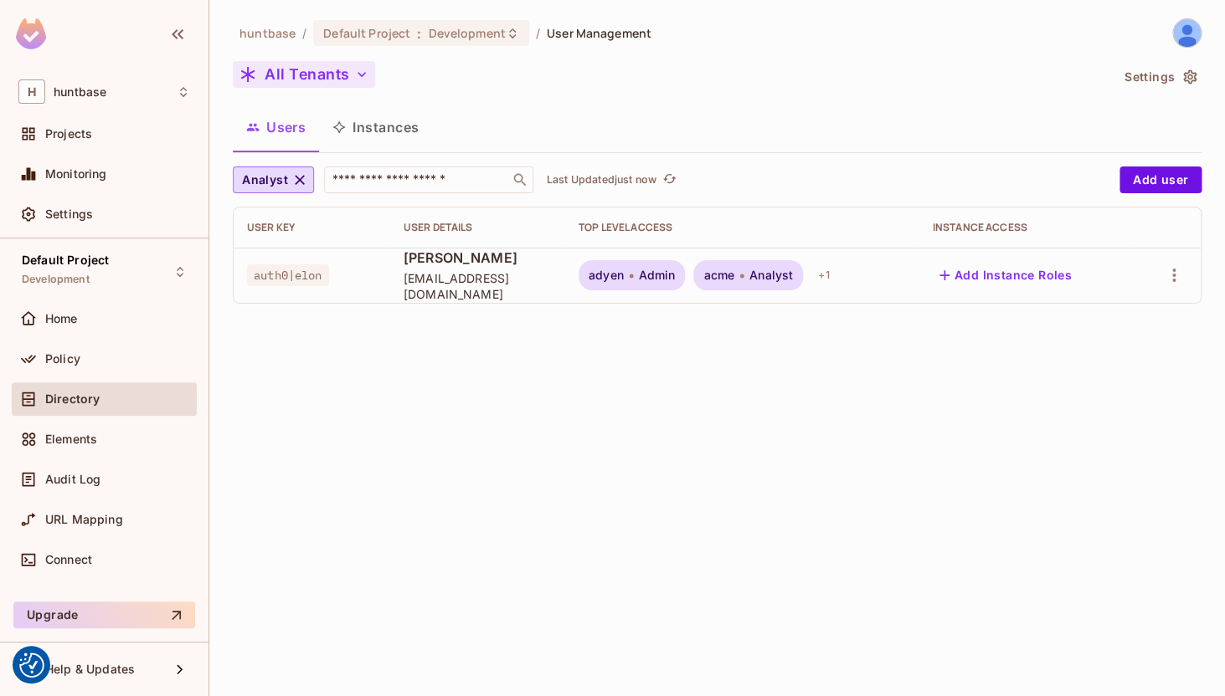
click at [326, 81] on button "All Tenants" at bounding box center [304, 74] width 142 height 27
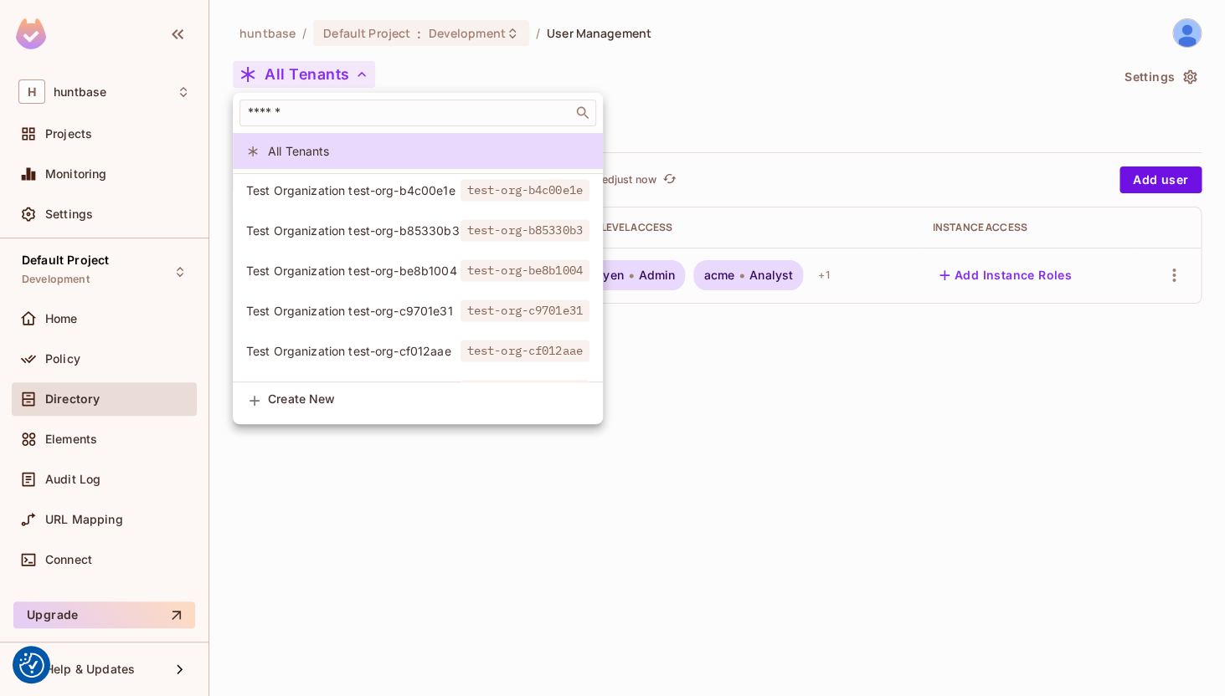
scroll to position [1396, 0]
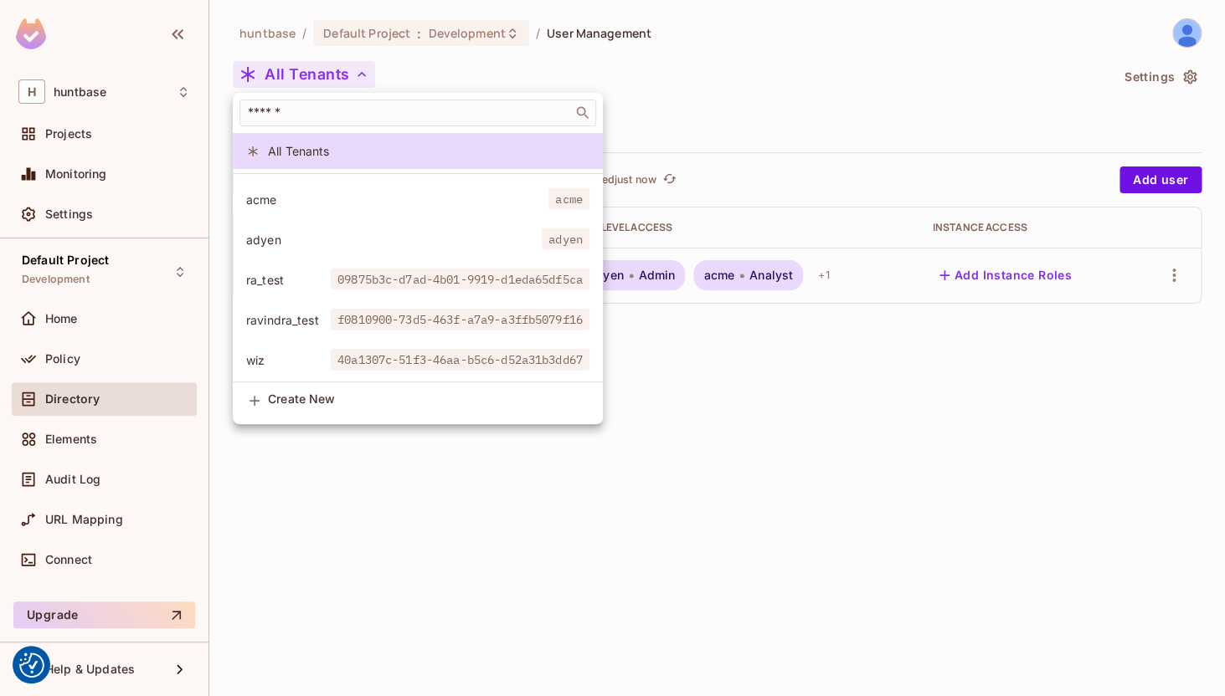
click at [1194, 96] on div at bounding box center [612, 348] width 1225 height 696
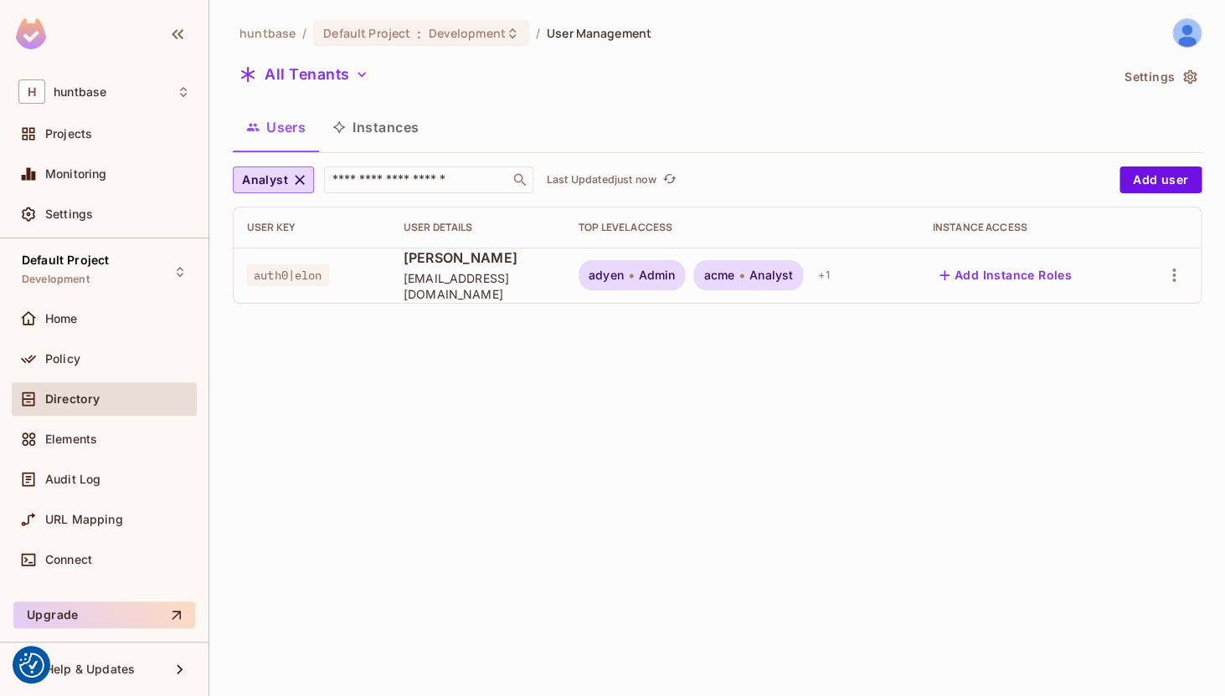
click at [1188, 74] on icon "button" at bounding box center [1189, 77] width 17 height 17
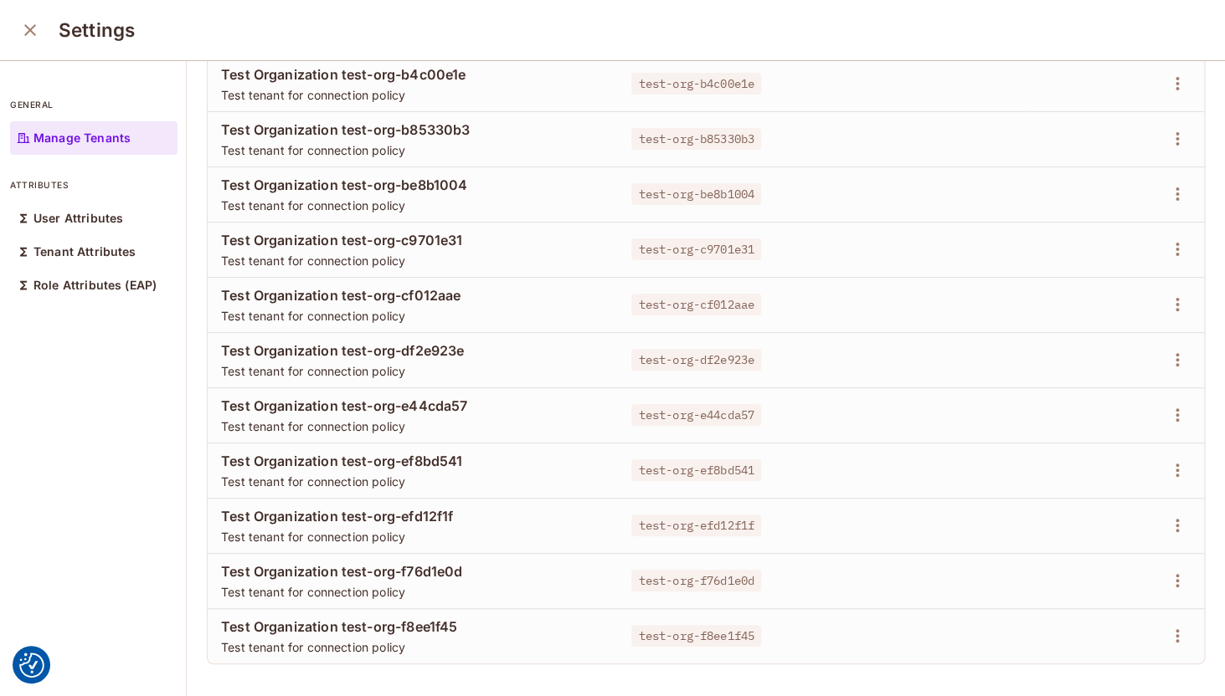
scroll to position [2, 0]
click at [1167, 629] on icon "button" at bounding box center [1177, 634] width 20 height 20
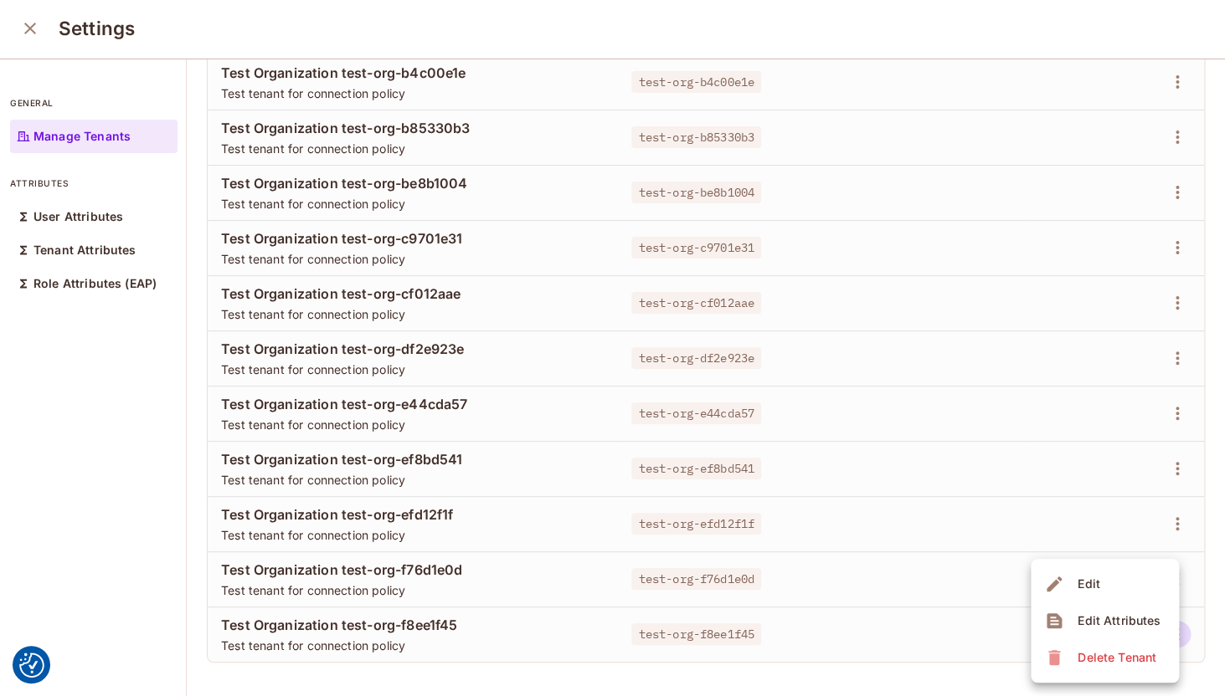
click at [849, 502] on div at bounding box center [612, 348] width 1225 height 696
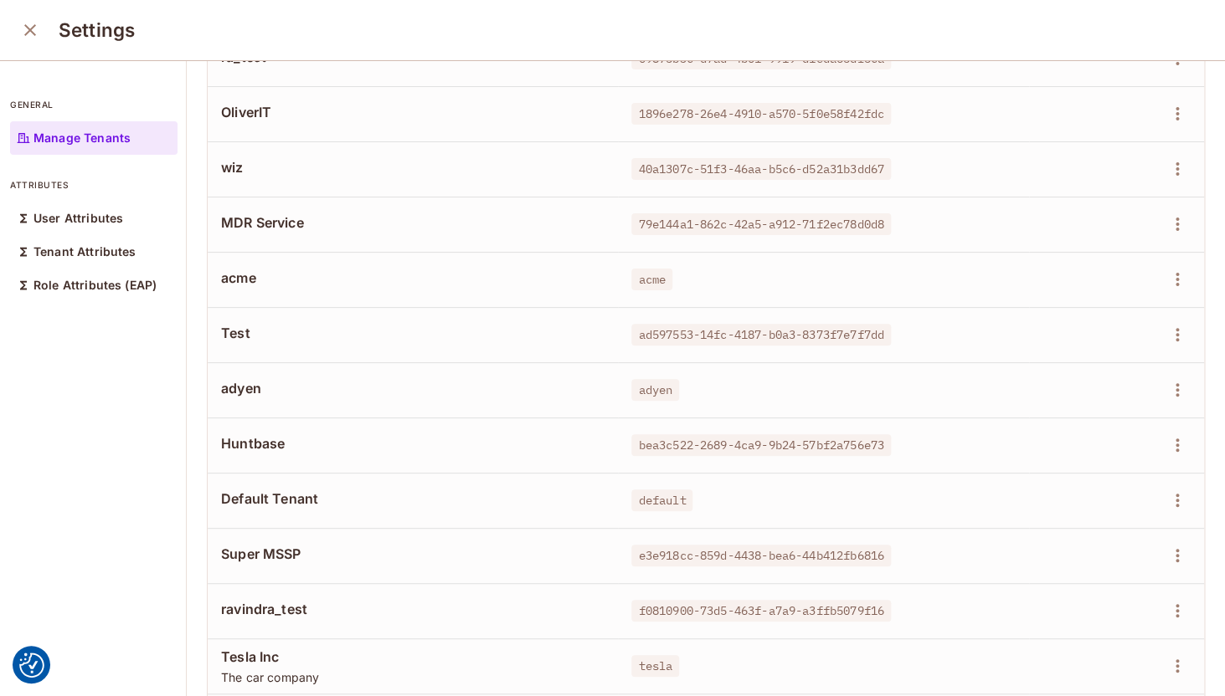
scroll to position [0, 0]
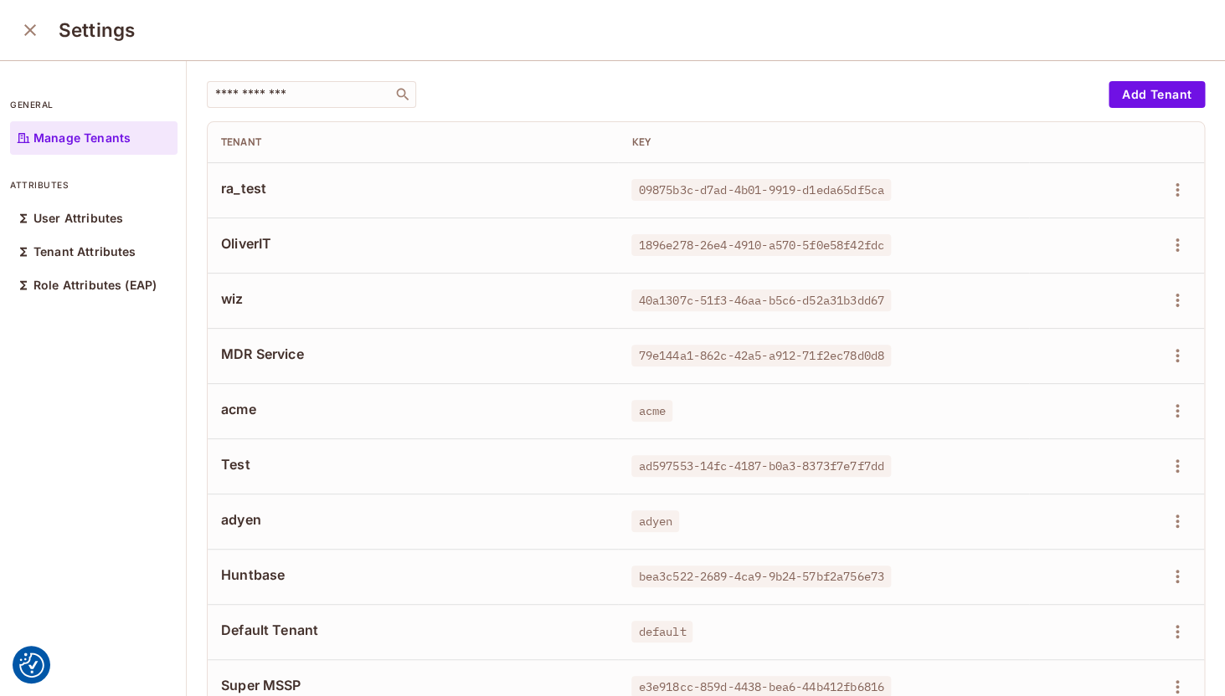
click at [95, 133] on p "Manage Tenants" at bounding box center [81, 137] width 97 height 13
click at [31, 25] on icon "close" at bounding box center [30, 30] width 20 height 20
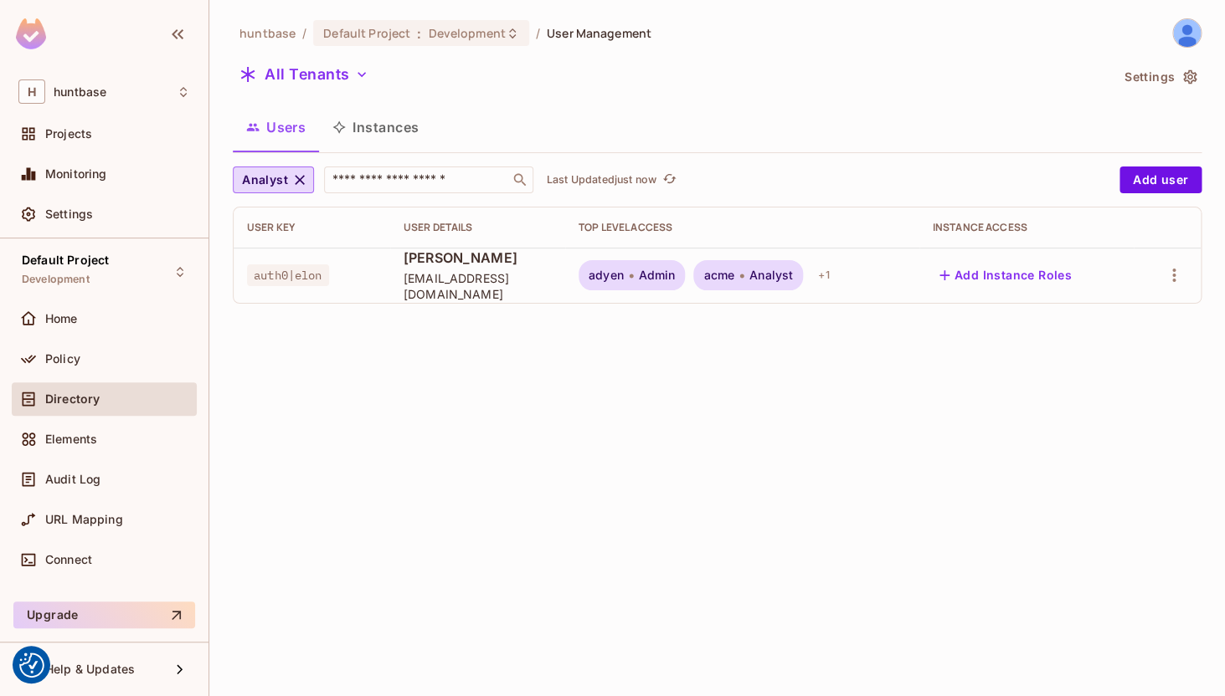
click at [610, 284] on div "adyen Admin" at bounding box center [631, 275] width 107 height 30
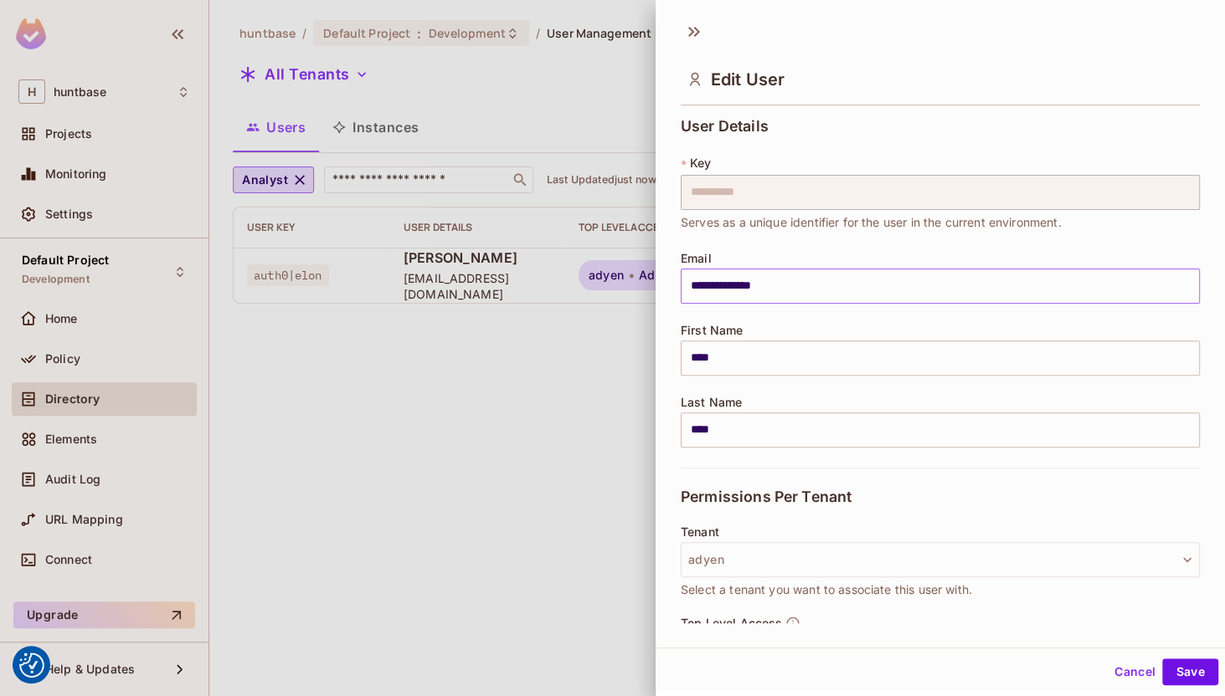
click at [787, 290] on input "**********" at bounding box center [940, 286] width 519 height 35
click at [799, 290] on input "**********" at bounding box center [940, 286] width 519 height 35
click at [799, 291] on input "**********" at bounding box center [940, 286] width 519 height 35
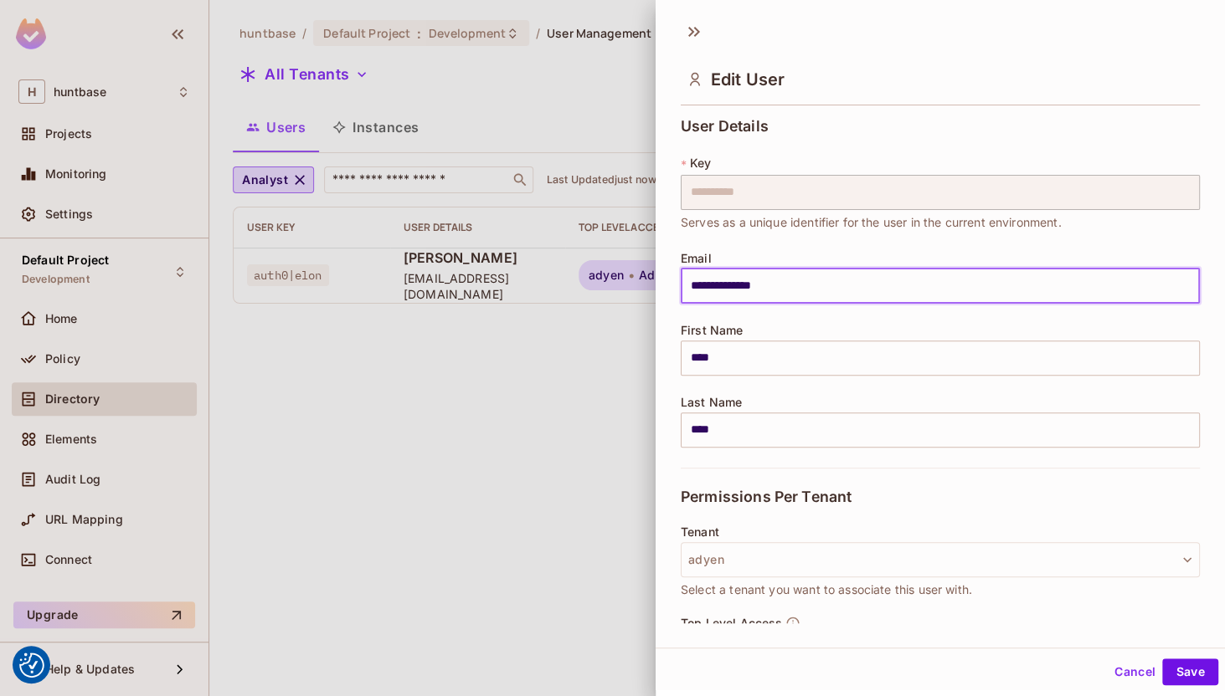
click at [799, 291] on input "**********" at bounding box center [940, 286] width 519 height 35
click at [792, 229] on span "Serves as a unique identifier for the user in the current environment." at bounding box center [871, 222] width 381 height 18
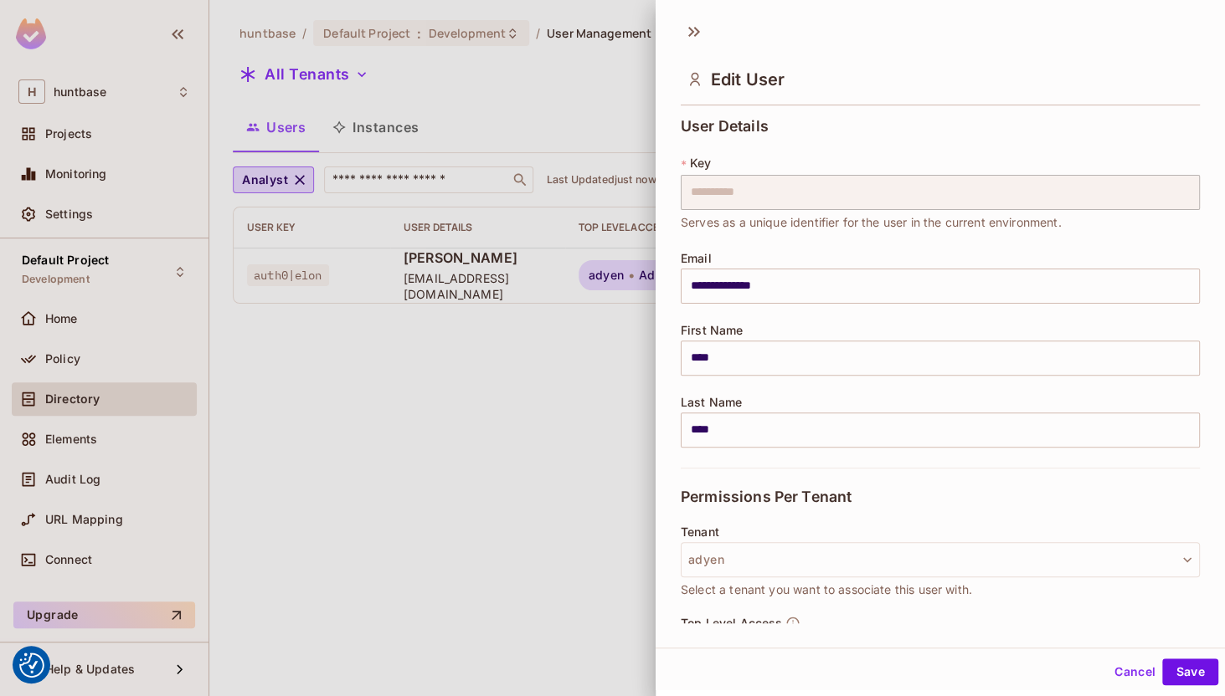
scroll to position [194, 0]
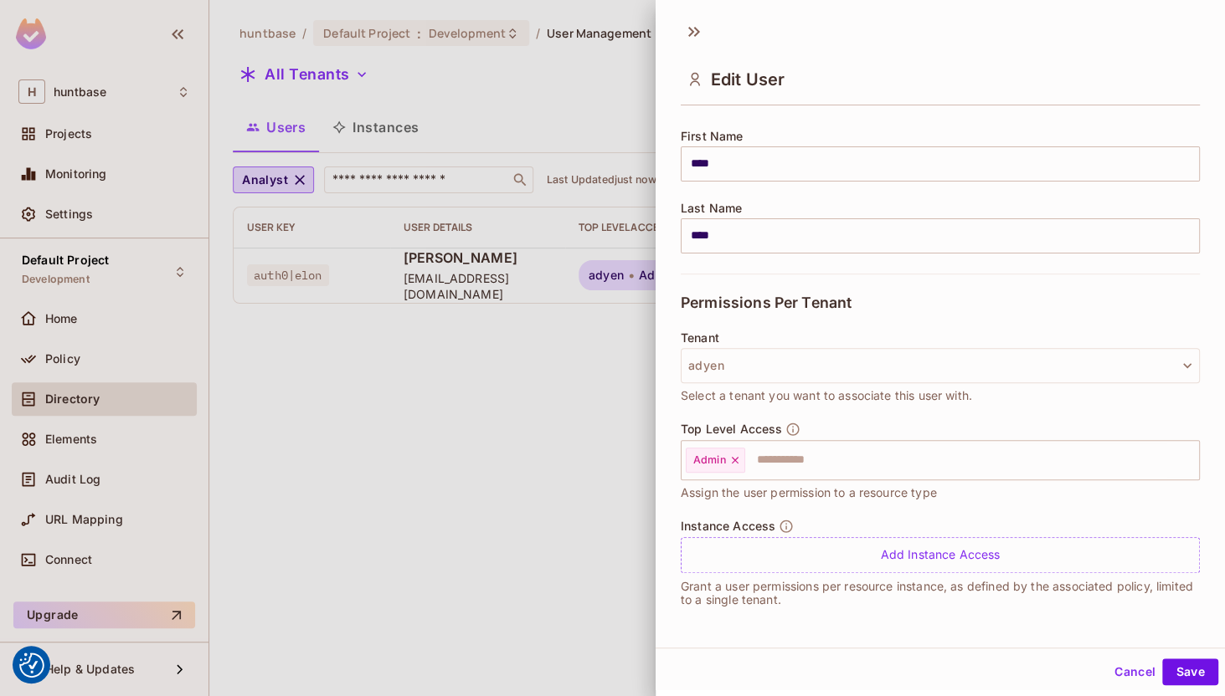
click at [630, 440] on div at bounding box center [612, 348] width 1225 height 696
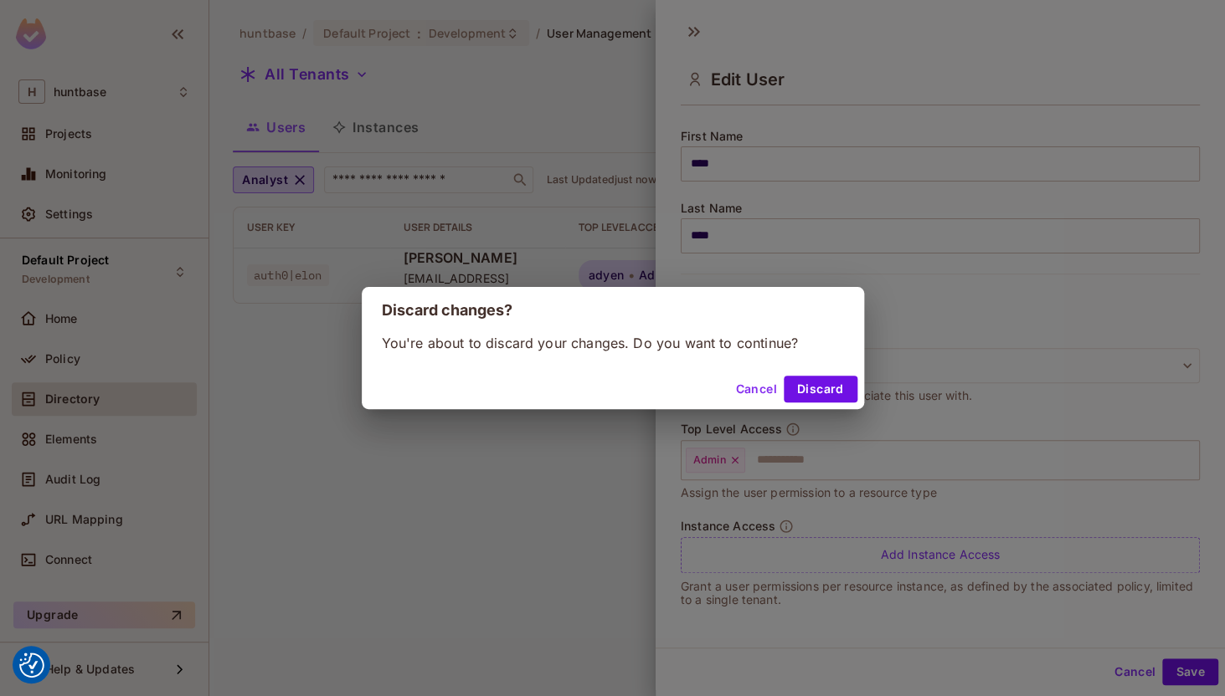
click at [766, 396] on button "Cancel" at bounding box center [755, 389] width 54 height 27
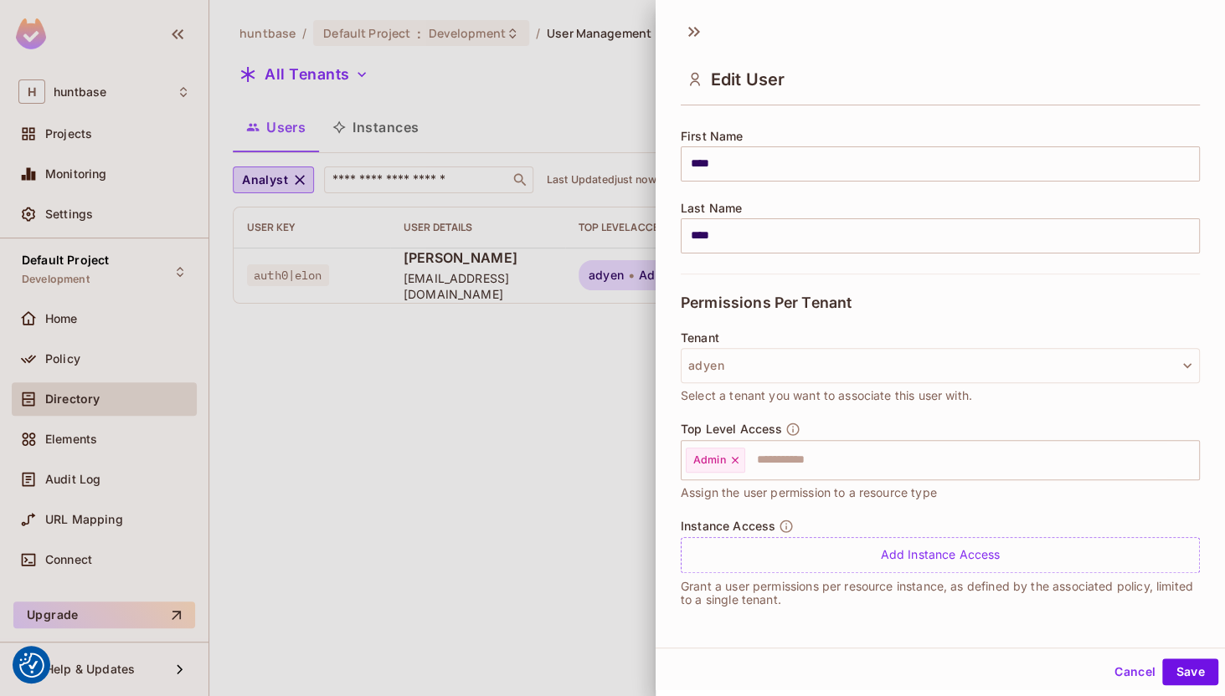
click at [300, 439] on div at bounding box center [612, 348] width 1225 height 696
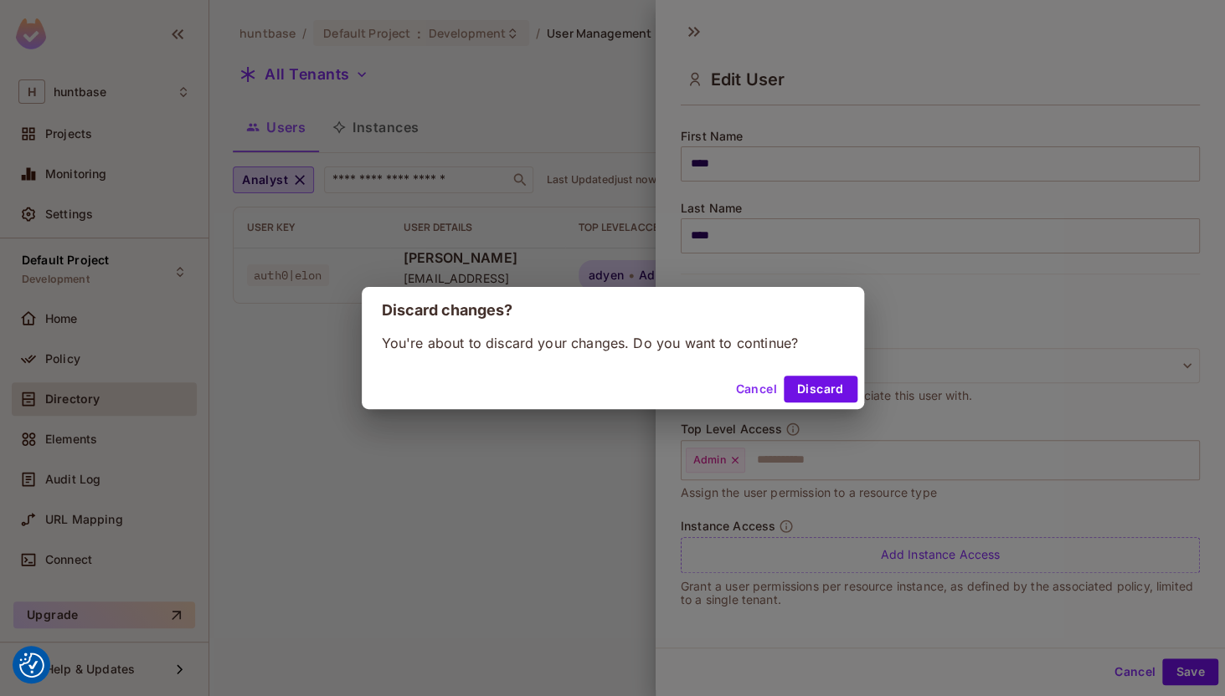
click at [732, 90] on div "Discard changes? You're about to discard your changes. Do you want to continue?…" at bounding box center [612, 348] width 1225 height 696
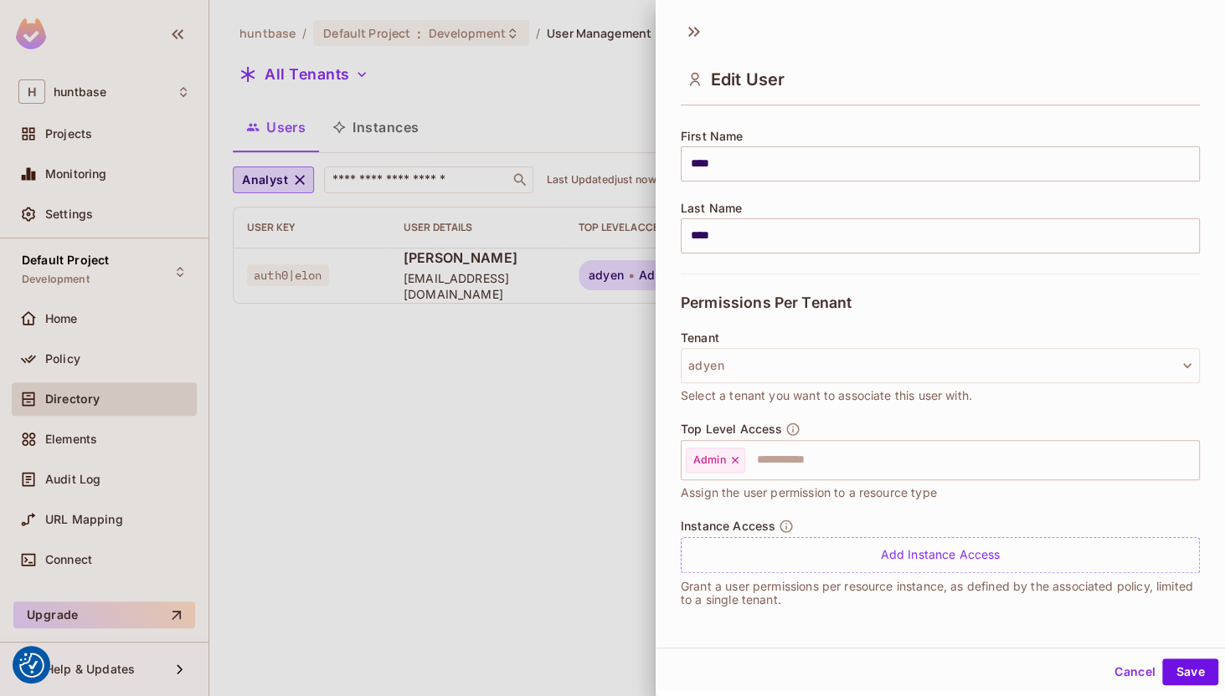
click at [687, 16] on div "**********" at bounding box center [939, 330] width 569 height 636
click at [691, 34] on icon at bounding box center [691, 32] width 6 height 10
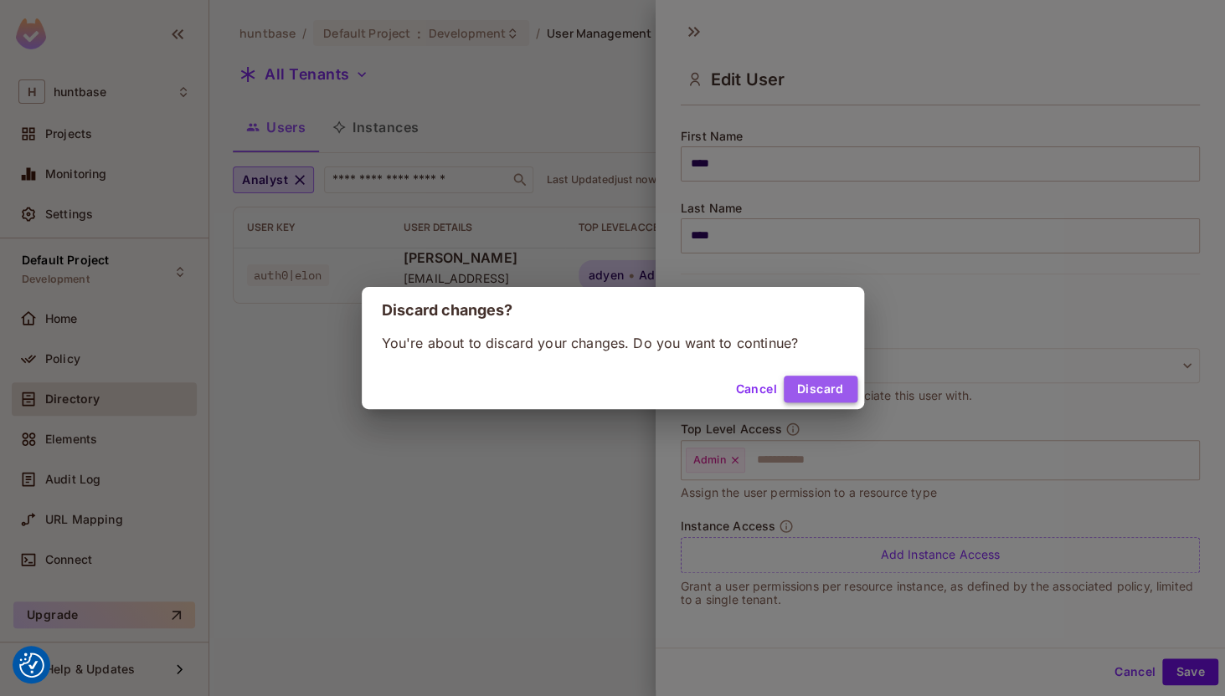
click at [842, 389] on button "Discard" at bounding box center [821, 389] width 74 height 27
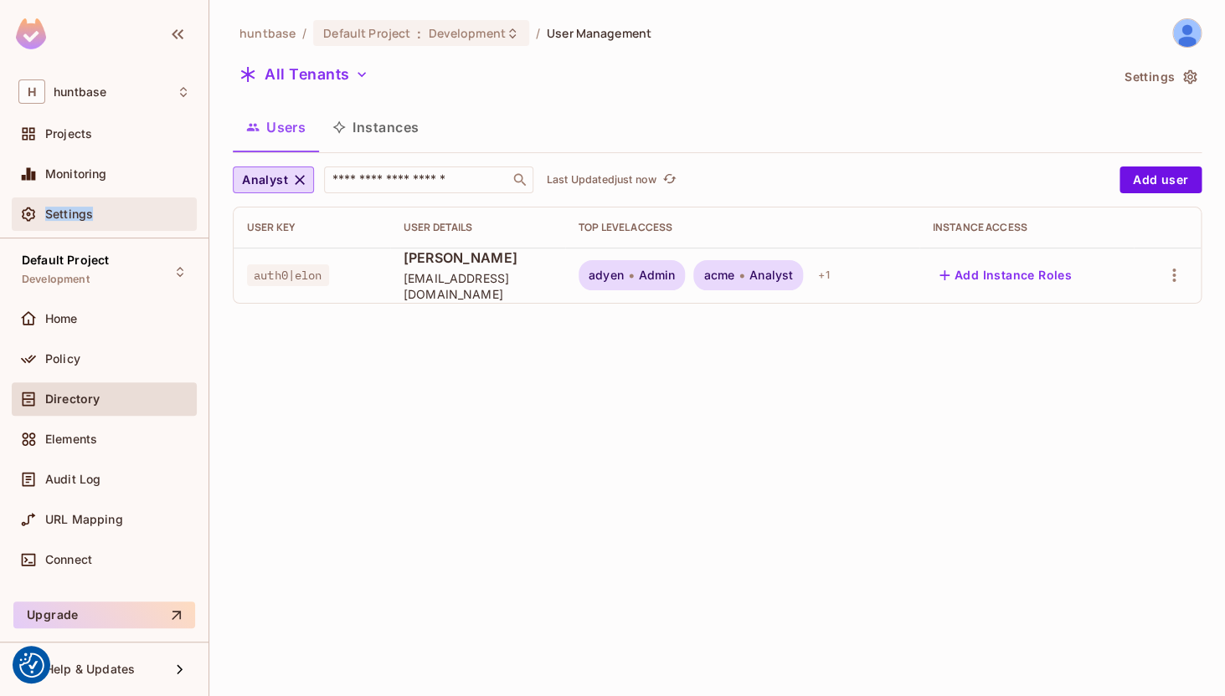
drag, startPoint x: 129, startPoint y: 138, endPoint x: 98, endPoint y: 218, distance: 86.1
click at [98, 218] on div "Projects Monitoring Settings" at bounding box center [104, 177] width 185 height 121
click at [98, 218] on div "Settings" at bounding box center [117, 214] width 145 height 13
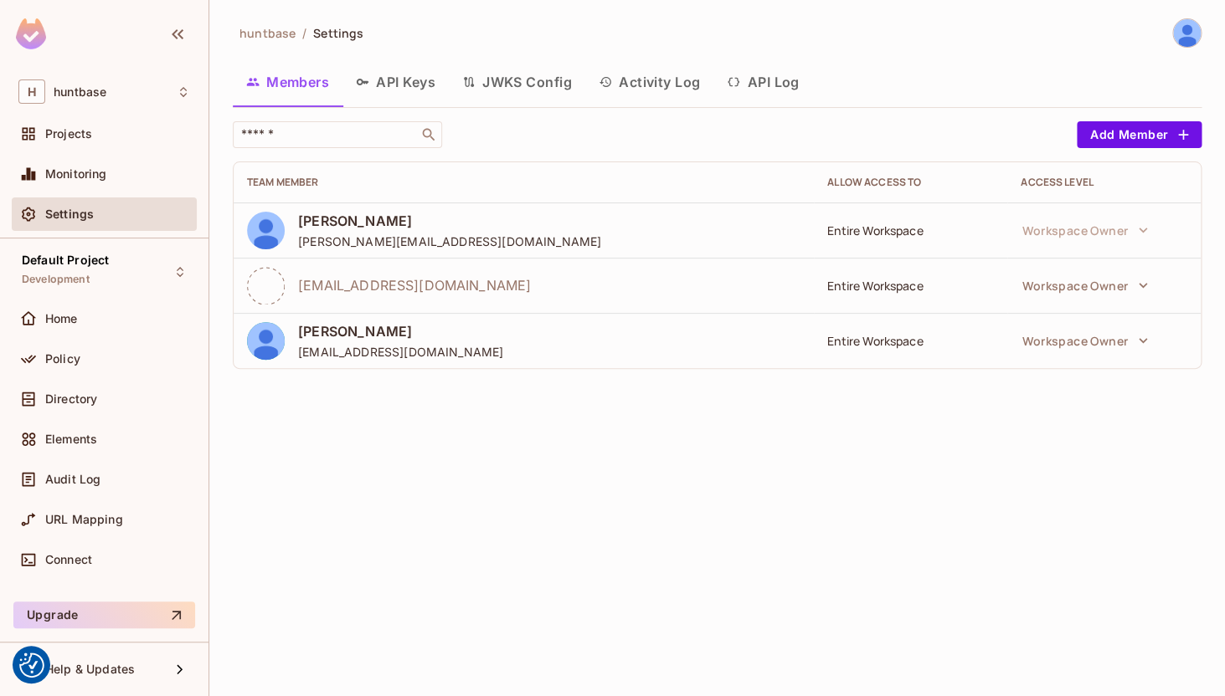
click at [392, 90] on button "API Keys" at bounding box center [395, 82] width 106 height 42
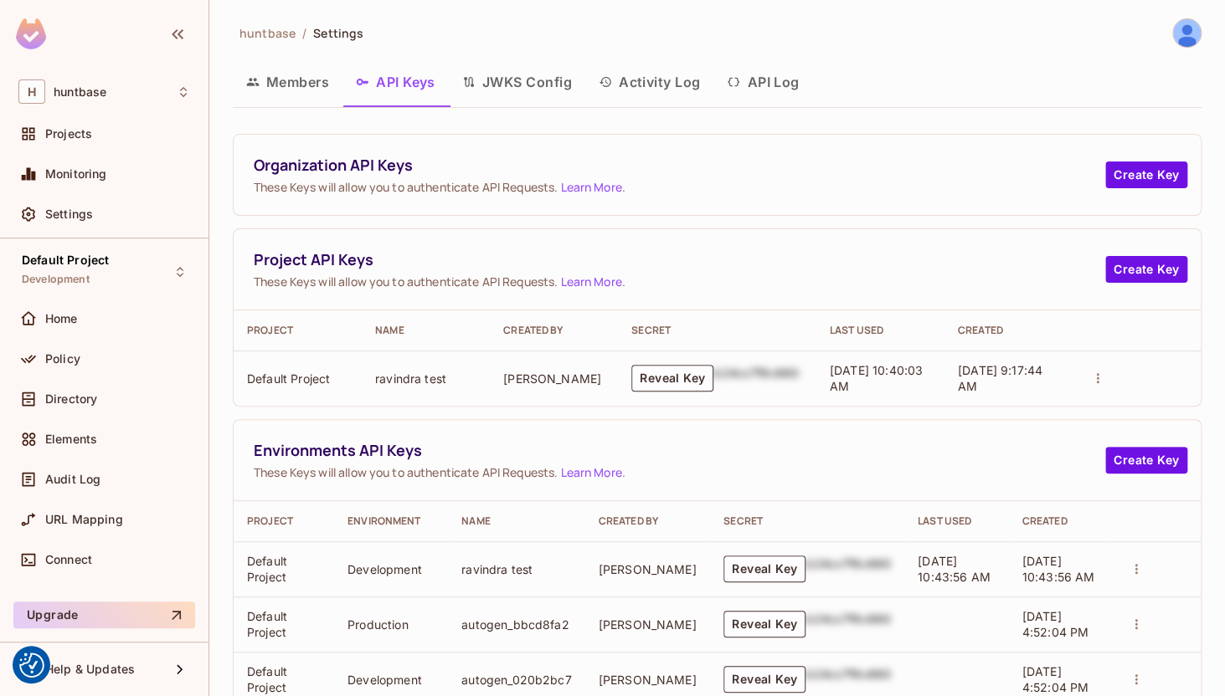
click at [494, 74] on button "JWKS Config" at bounding box center [517, 82] width 136 height 42
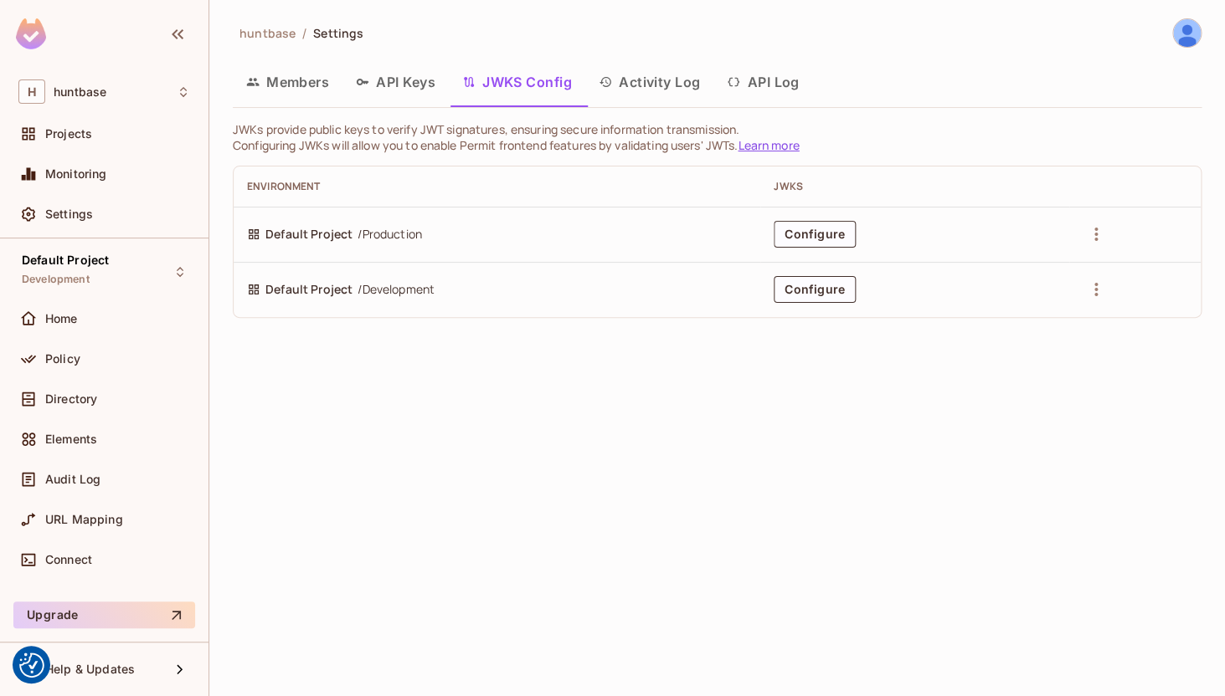
click at [629, 94] on button "Activity Log" at bounding box center [649, 82] width 129 height 42
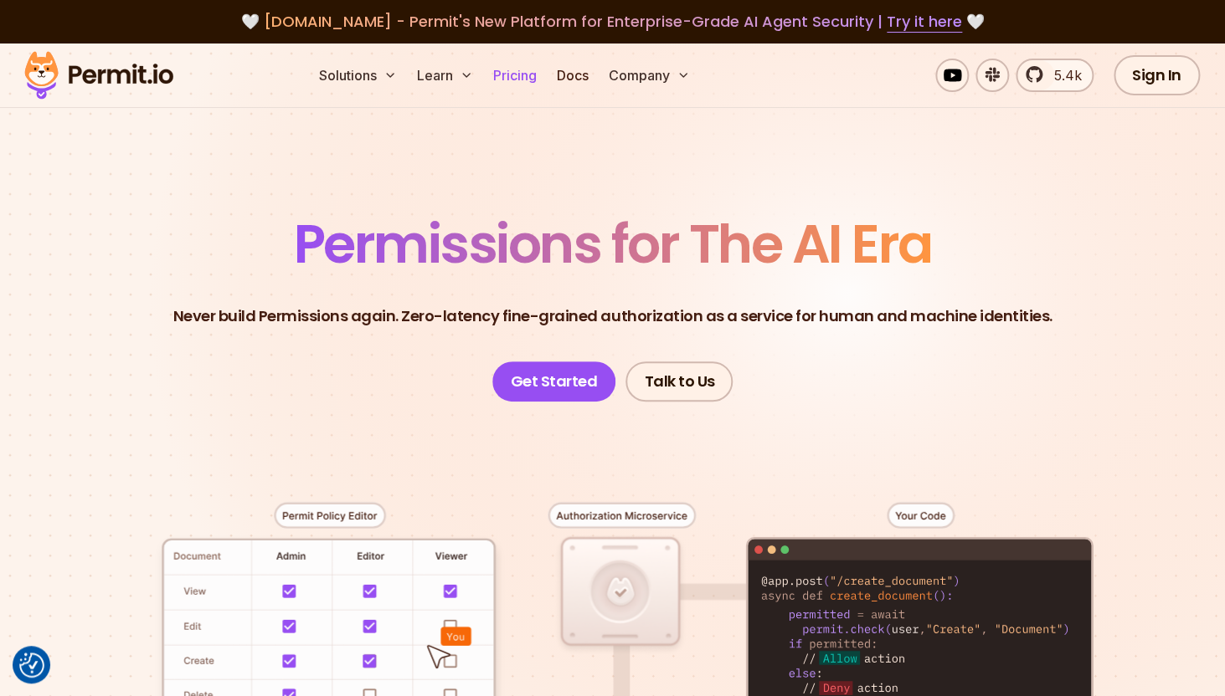
click at [514, 73] on link "Pricing" at bounding box center [514, 75] width 57 height 33
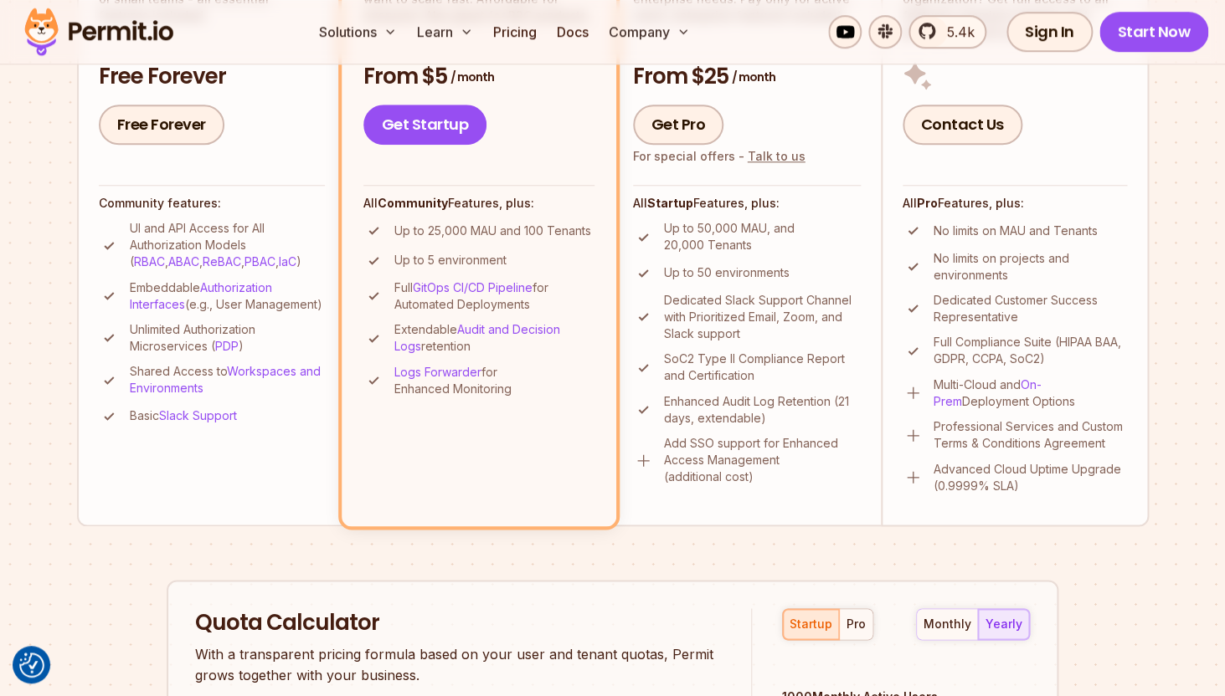
scroll to position [560, 0]
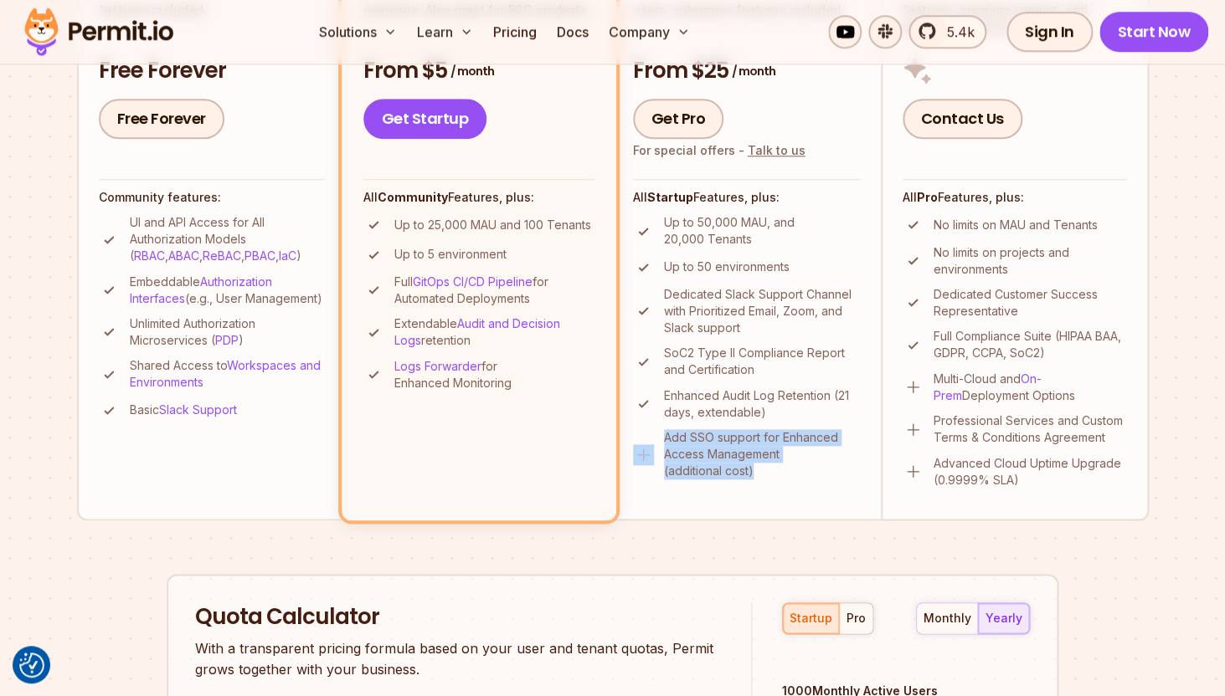
drag, startPoint x: 655, startPoint y: 437, endPoint x: 755, endPoint y: 478, distance: 107.7
click at [757, 478] on li "Add SSO support for Enhanced Access Management (additional cost)" at bounding box center [747, 454] width 228 height 50
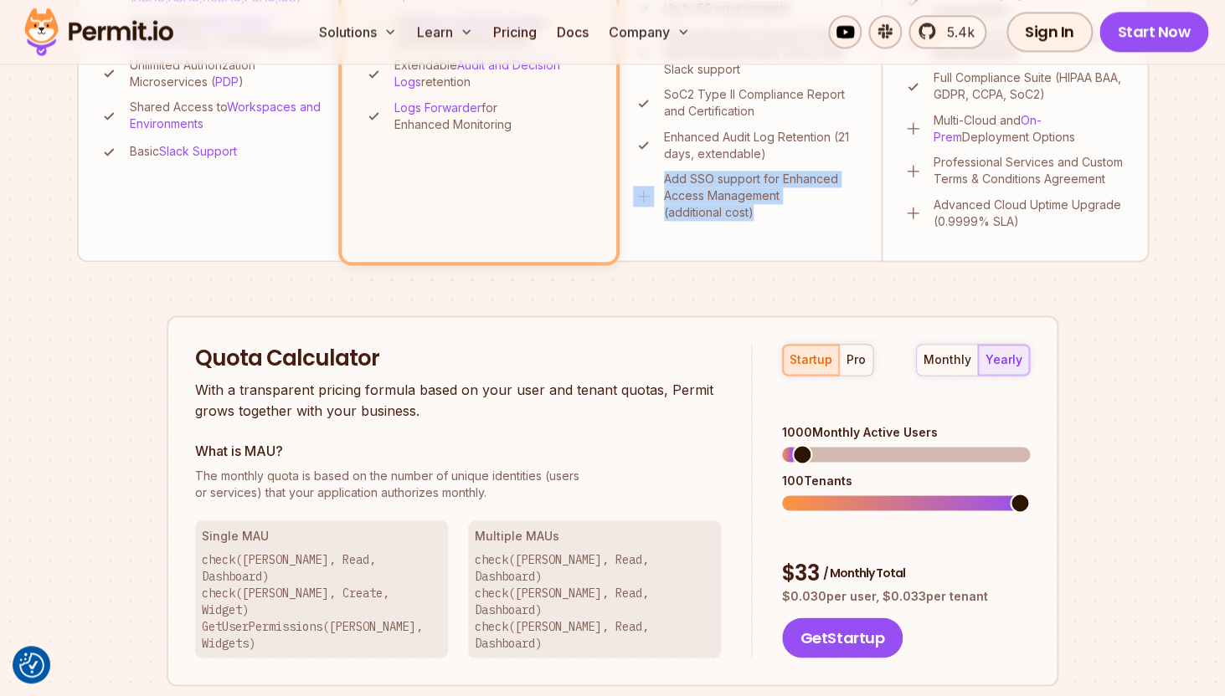
scroll to position [862, 0]
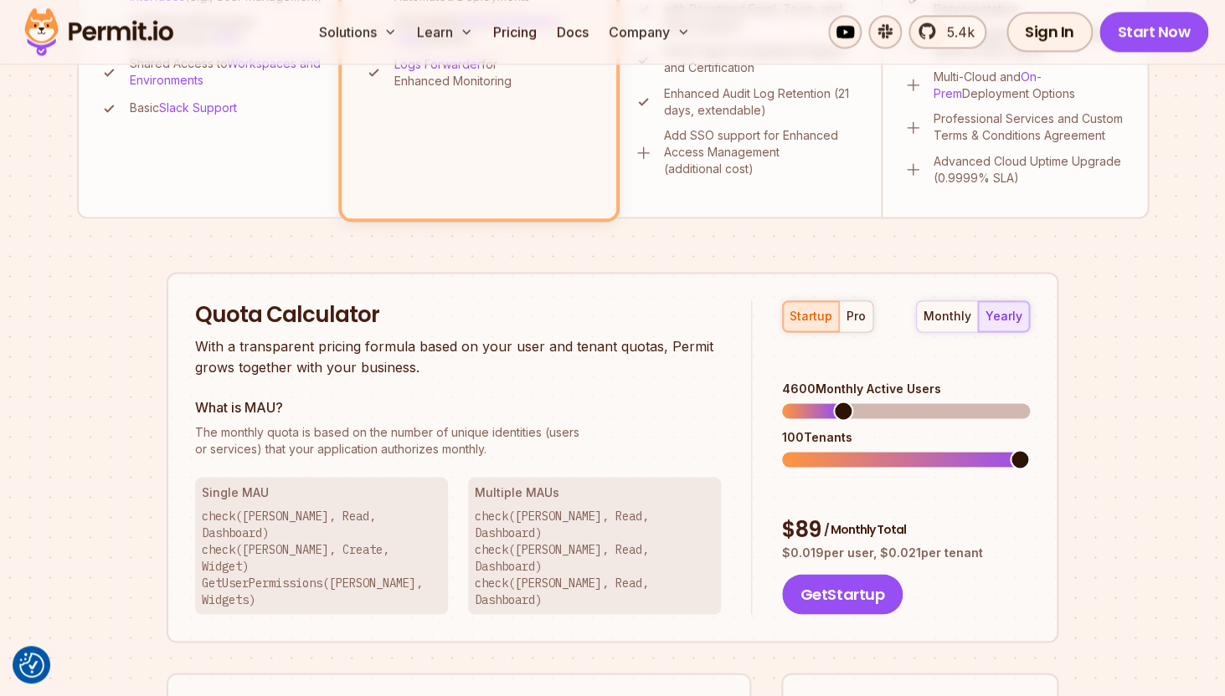
click at [837, 401] on span at bounding box center [843, 411] width 20 height 20
click at [792, 401] on span at bounding box center [801, 411] width 20 height 20
click at [856, 321] on div "pro" at bounding box center [855, 316] width 19 height 17
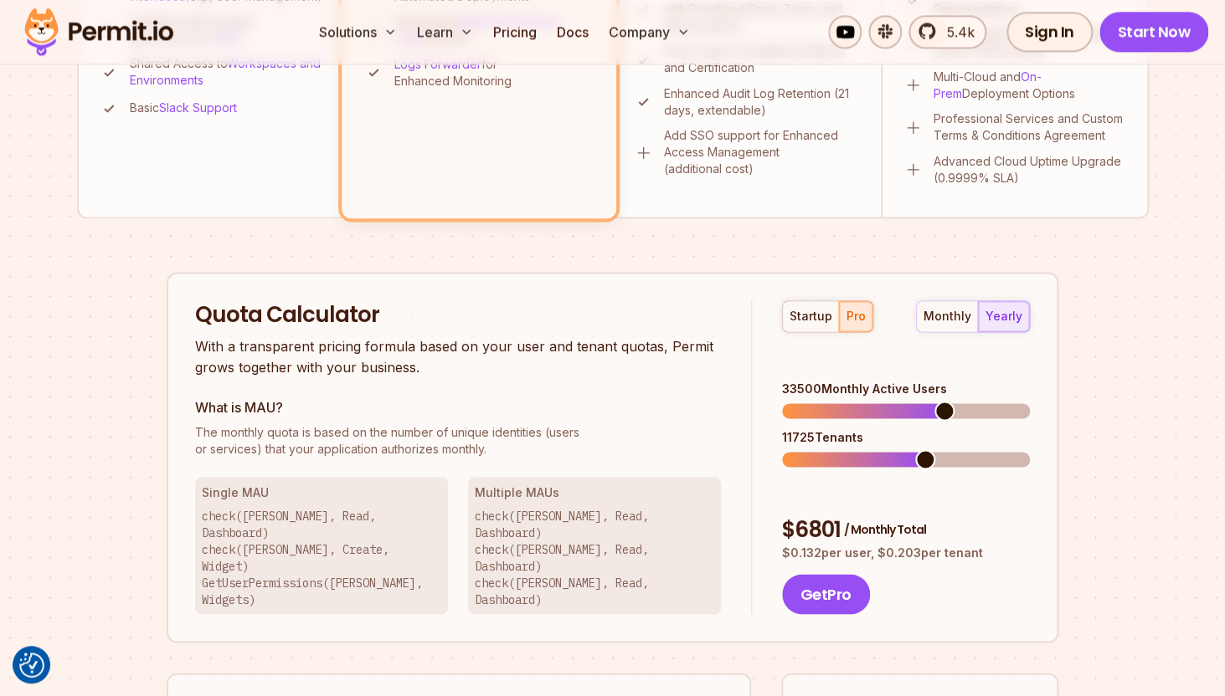
click at [948, 401] on span at bounding box center [944, 411] width 20 height 20
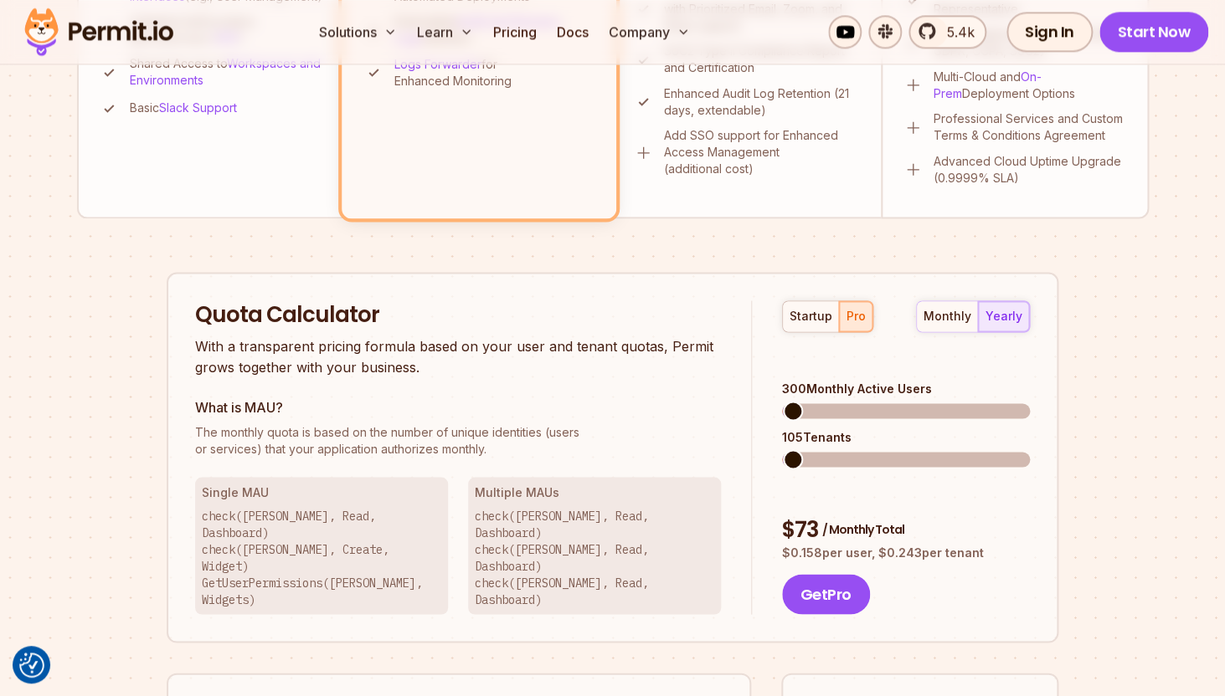
click at [783, 401] on span at bounding box center [793, 411] width 20 height 20
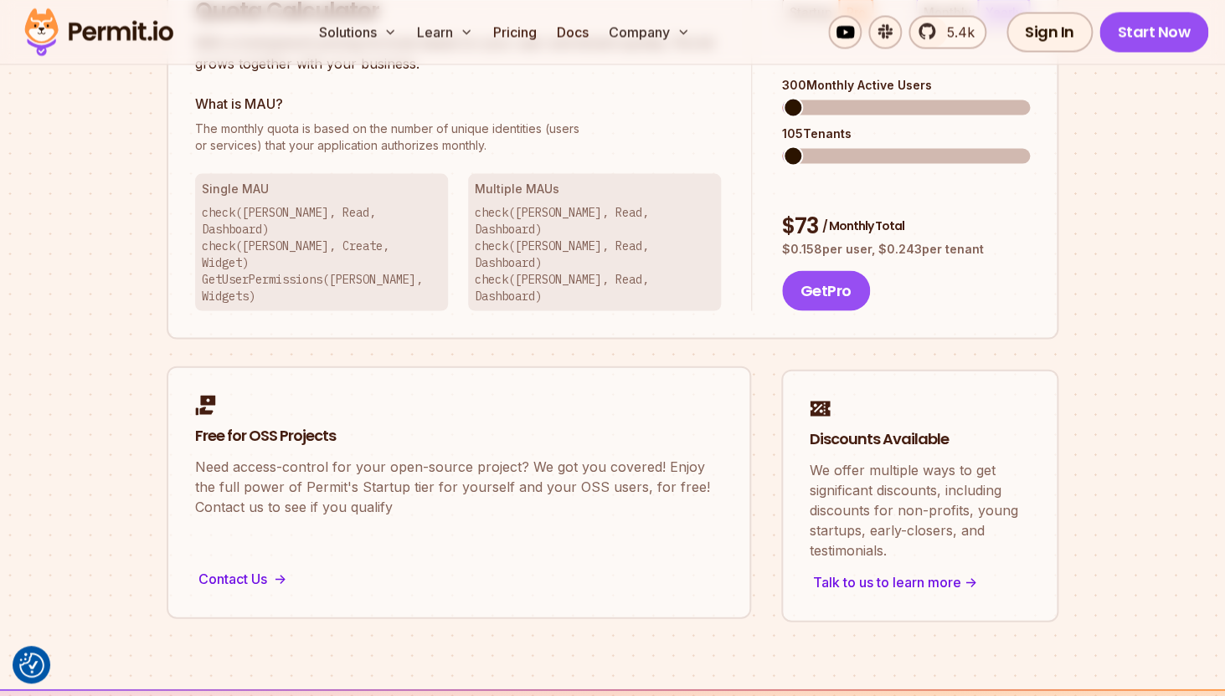
scroll to position [1170, 0]
